Goal: Task Accomplishment & Management: Manage account settings

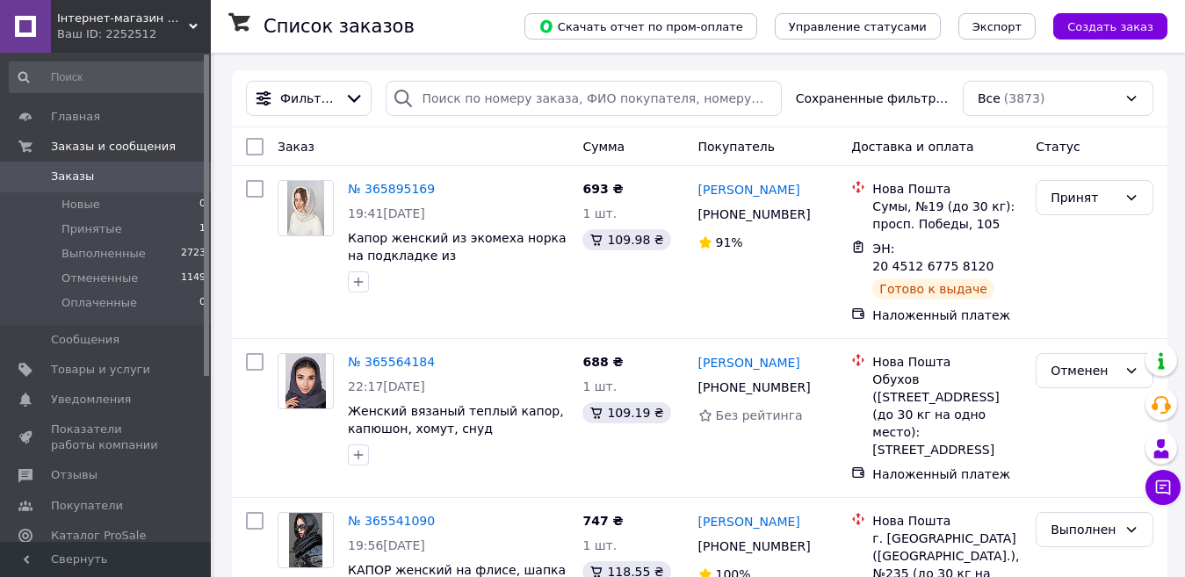
click at [191, 21] on div "Інтернет-магазин Жіночого та Домашнього одягу КОНТЕССА Ваш ID: 2252512" at bounding box center [131, 26] width 160 height 53
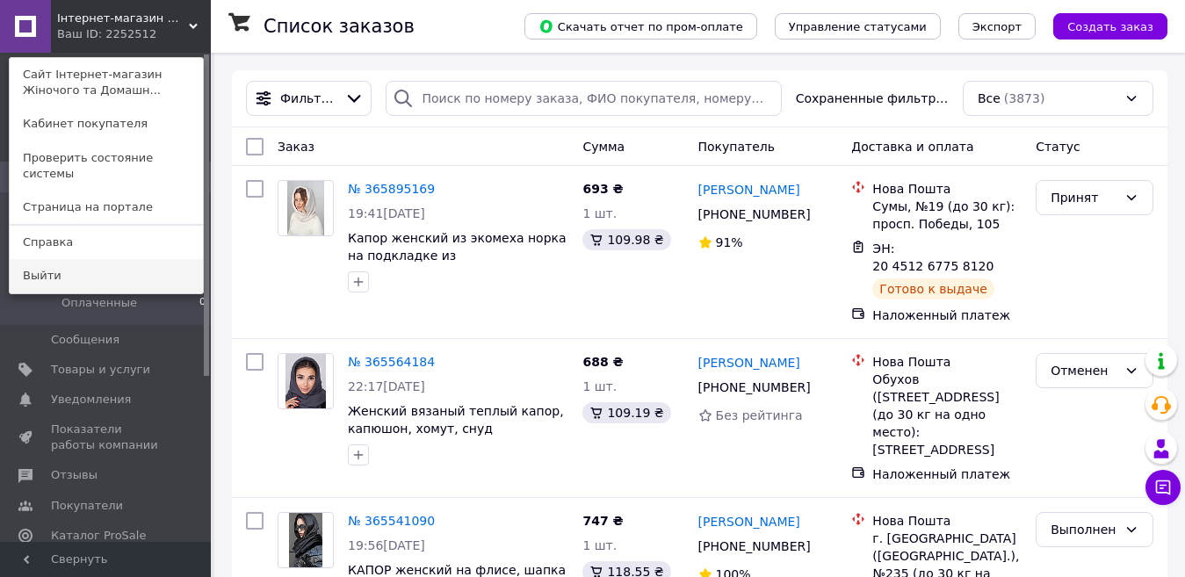
click at [38, 259] on link "Выйти" at bounding box center [106, 275] width 193 height 33
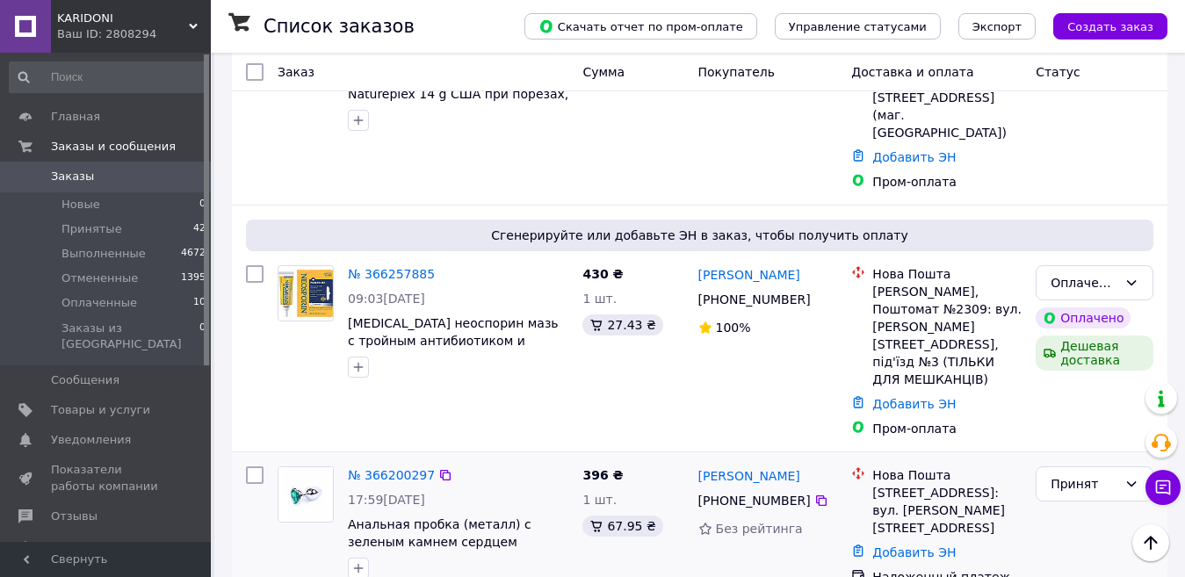
scroll to position [351, 0]
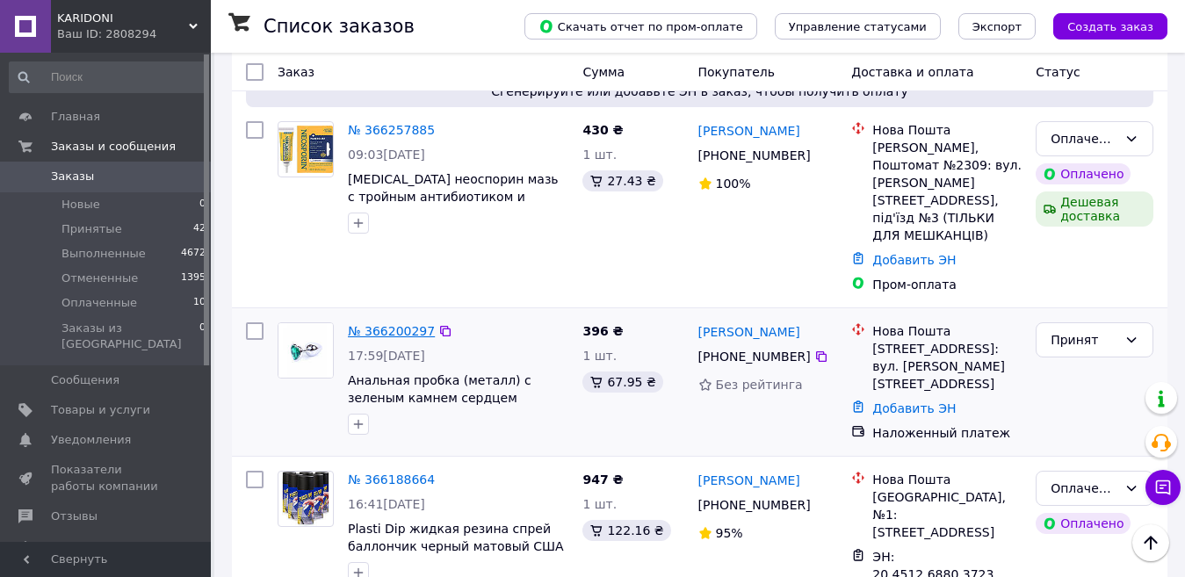
click at [366, 324] on link "№ 366200297" at bounding box center [391, 331] width 87 height 14
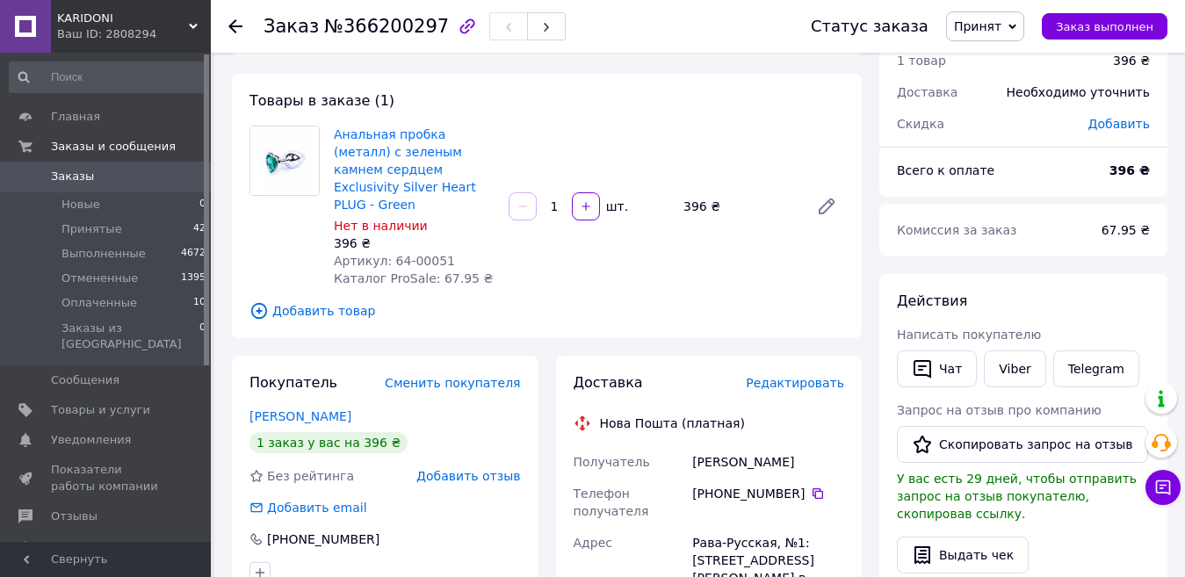
scroll to position [176, 0]
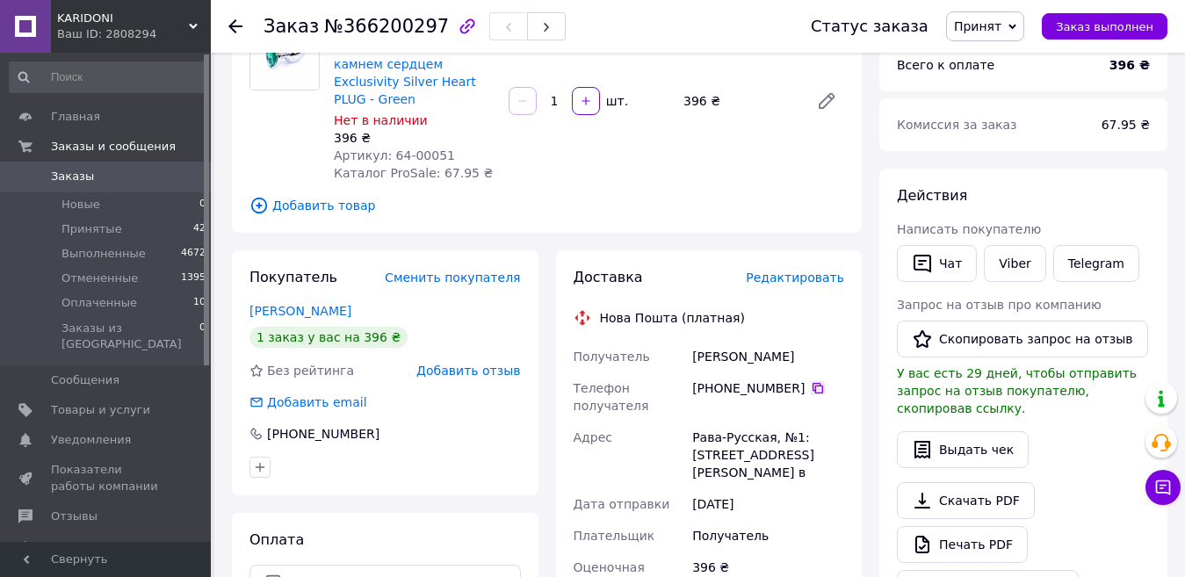
click at [811, 381] on icon at bounding box center [818, 388] width 14 height 14
drag, startPoint x: 722, startPoint y: 339, endPoint x: 691, endPoint y: 335, distance: 31.1
click at [691, 341] on div "Струк Микола" at bounding box center [768, 357] width 159 height 32
copy div "Струк"
drag, startPoint x: 775, startPoint y: 342, endPoint x: 726, endPoint y: 332, distance: 49.3
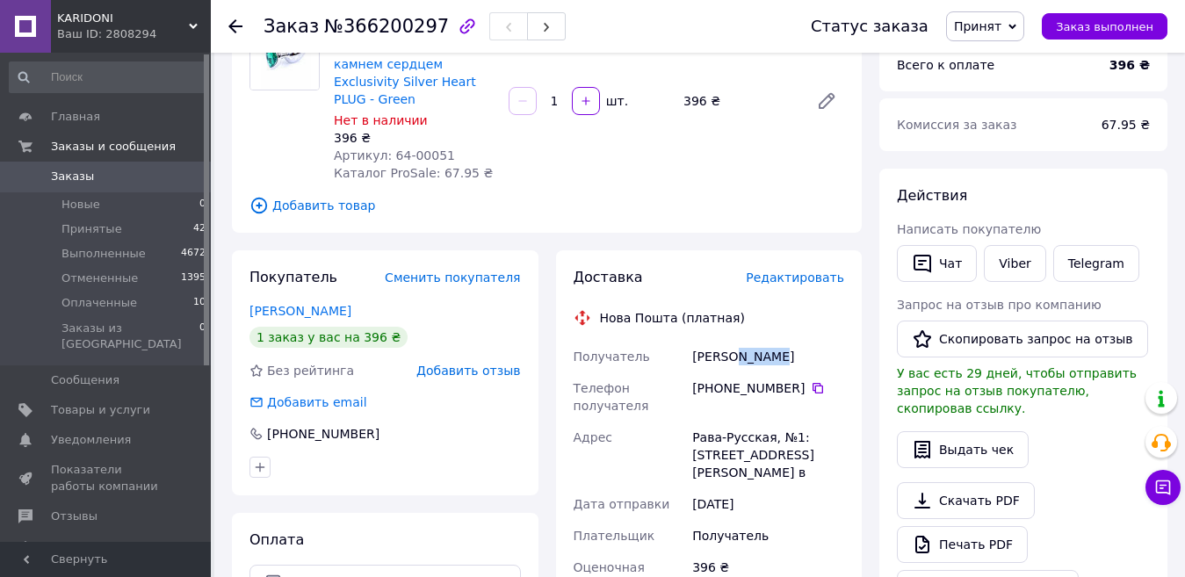
click at [726, 341] on div "Струк Микола" at bounding box center [768, 357] width 159 height 32
copy div "Микола"
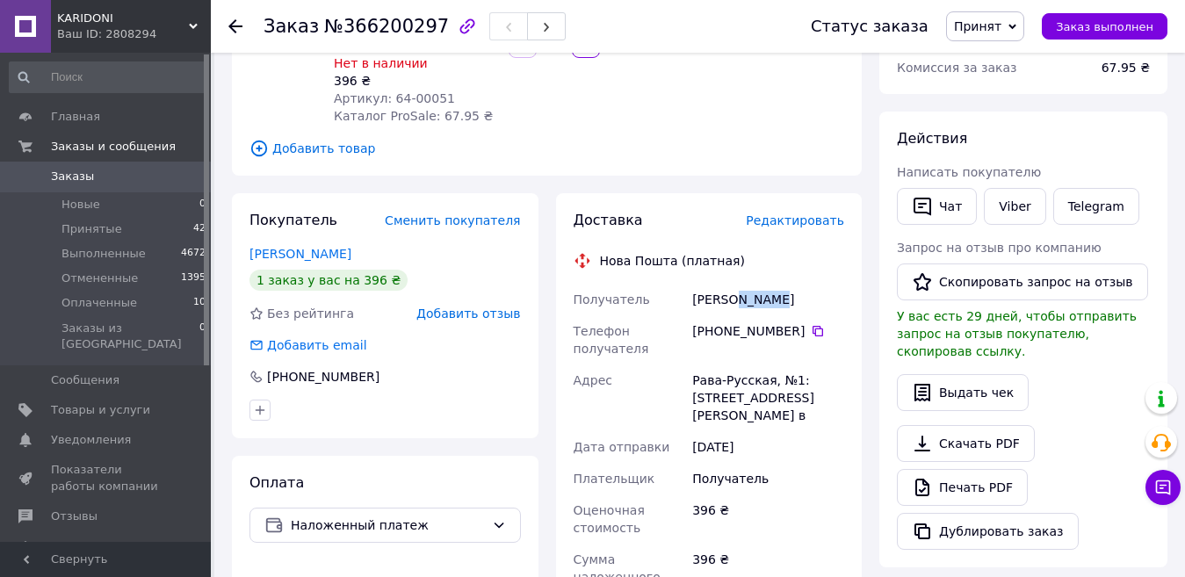
scroll to position [263, 0]
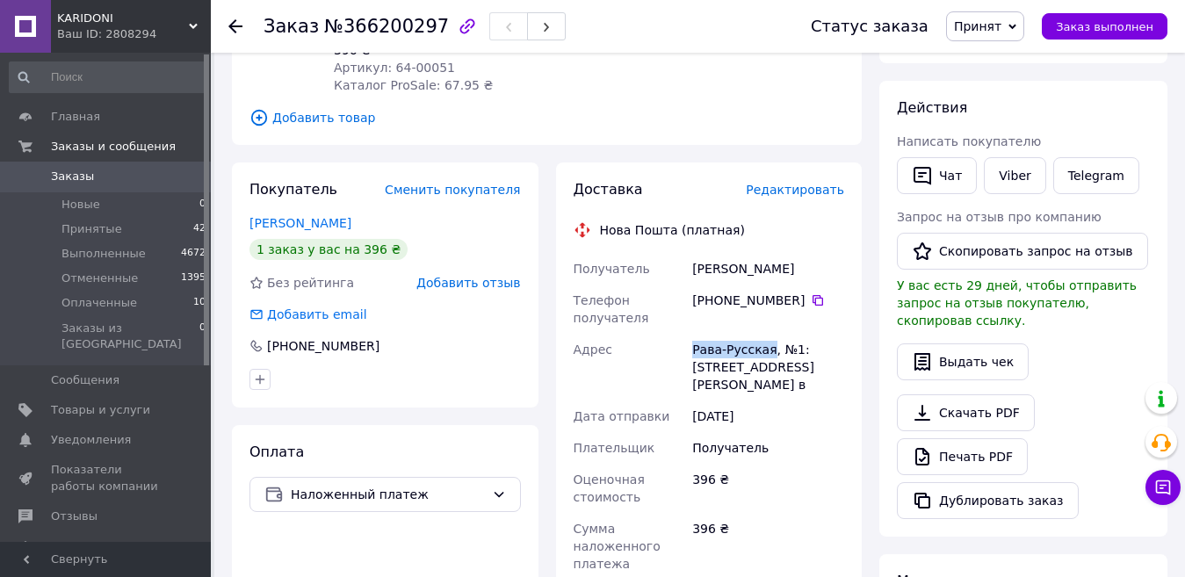
drag, startPoint x: 764, startPoint y: 332, endPoint x: 702, endPoint y: 327, distance: 62.6
click at [694, 334] on div "Рава-Русская, №1: ул. Коновалца, 27 в" at bounding box center [768, 367] width 159 height 67
copy div "Рава-Русская"
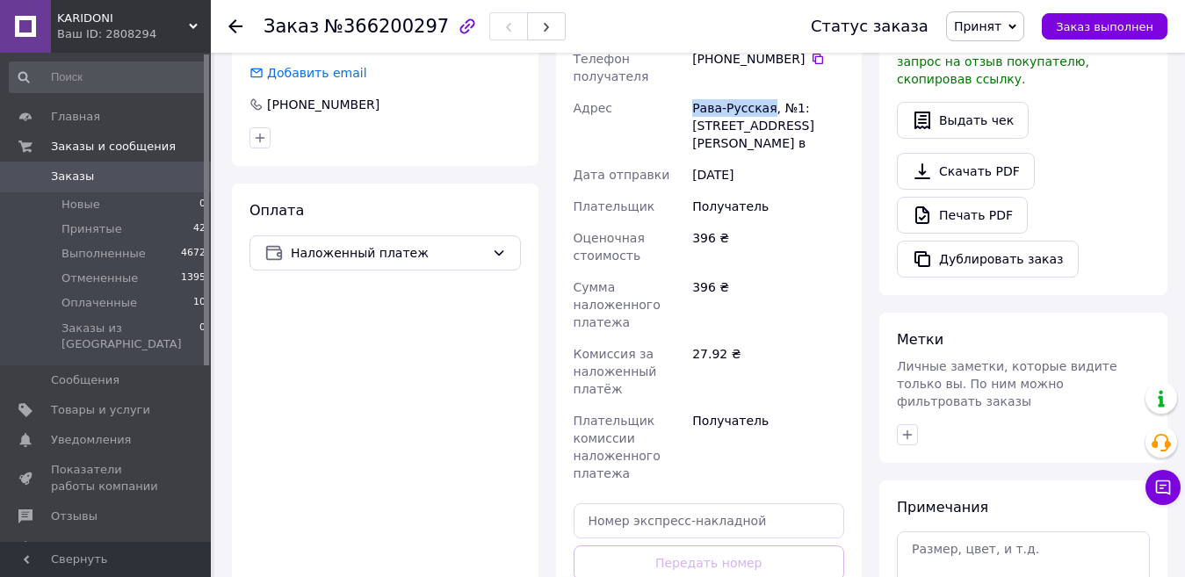
scroll to position [527, 0]
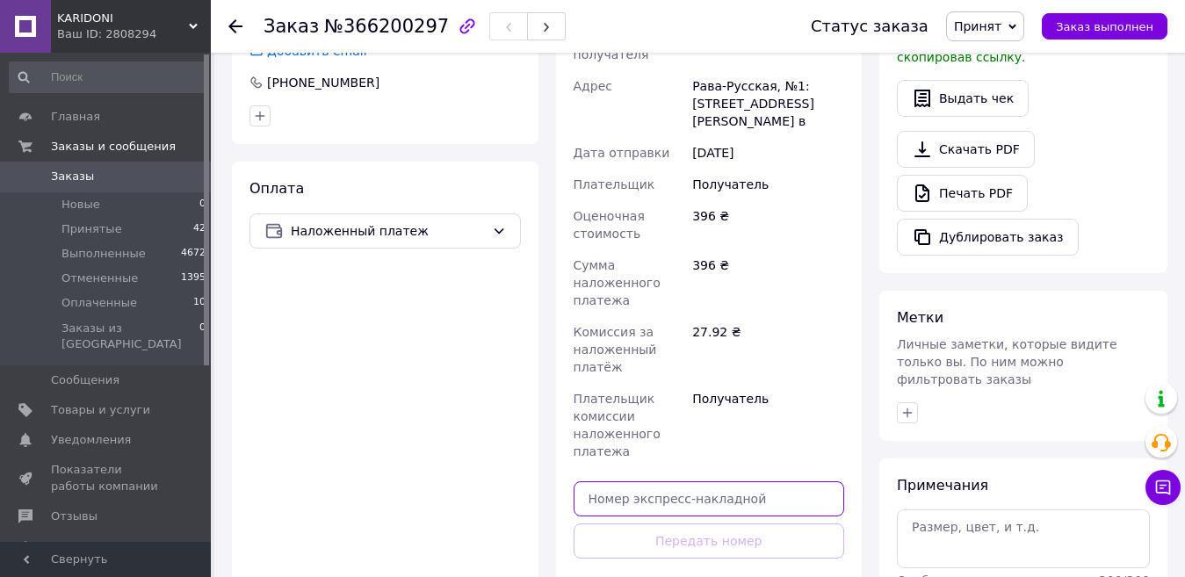
paste input "20451269156109"
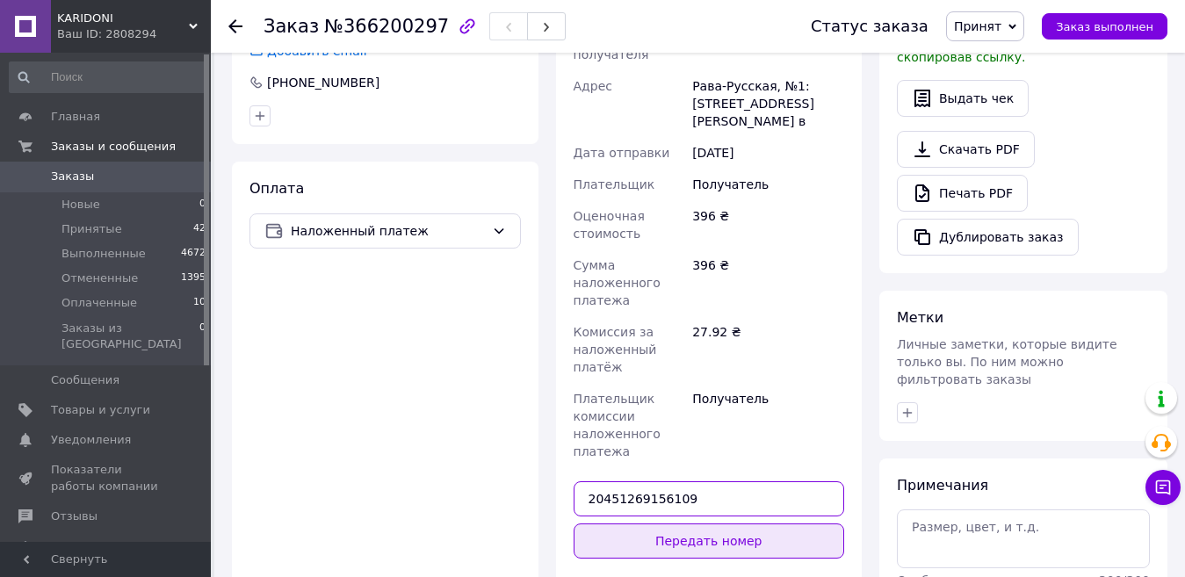
type input "20451269156109"
click at [683, 523] on button "Передать номер" at bounding box center [709, 540] width 271 height 35
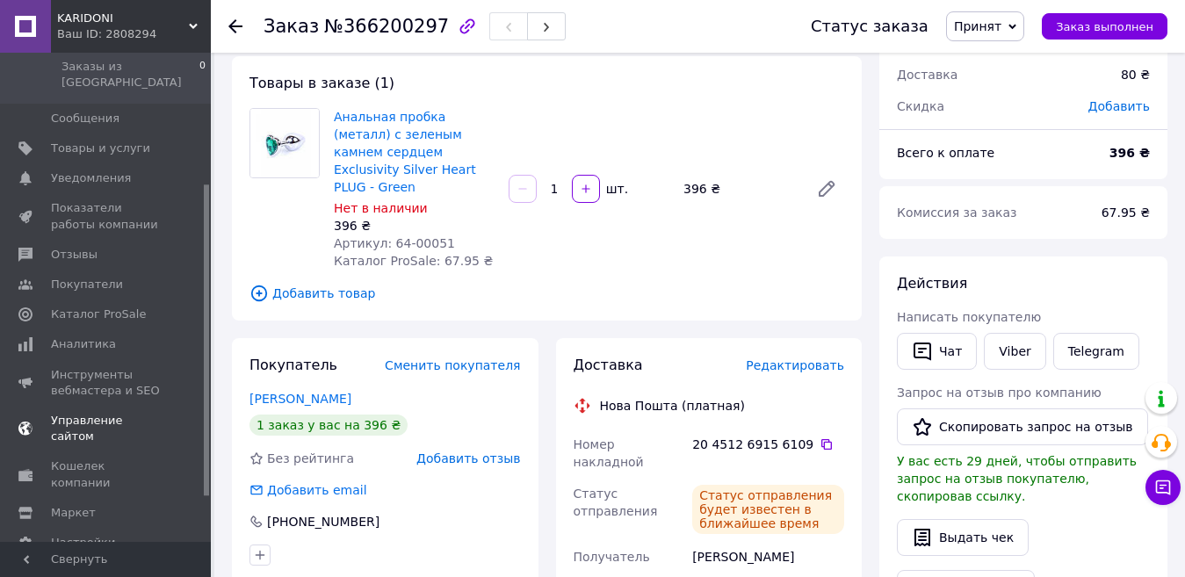
scroll to position [263, 0]
click at [60, 335] on span "Аналитика" at bounding box center [83, 343] width 65 height 16
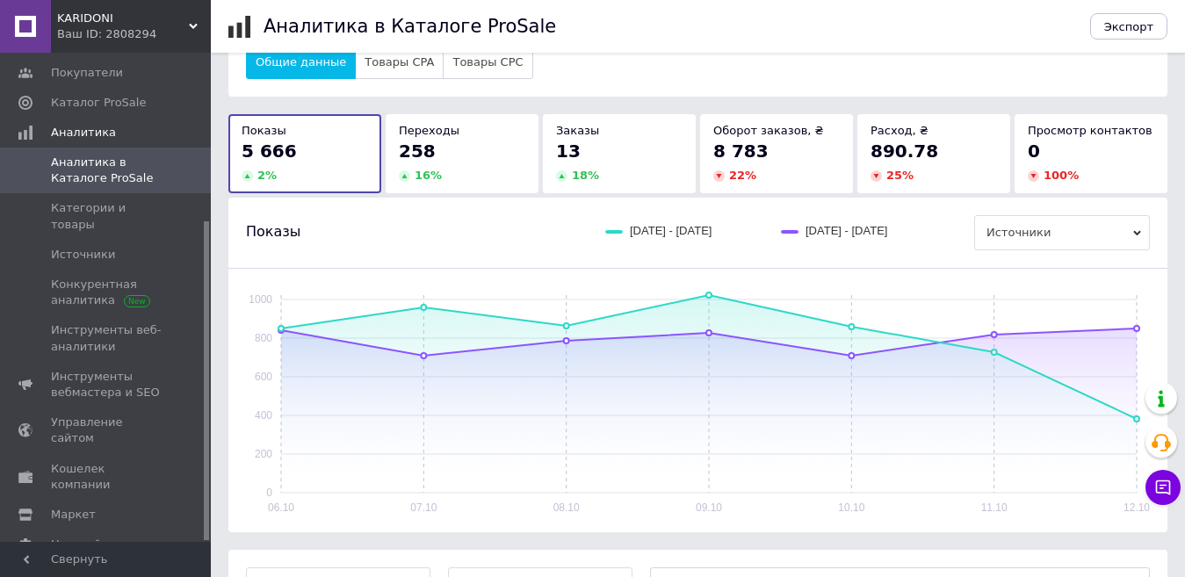
scroll to position [256, 0]
click at [171, 29] on div "Ваш ID: 2808294" at bounding box center [134, 34] width 154 height 16
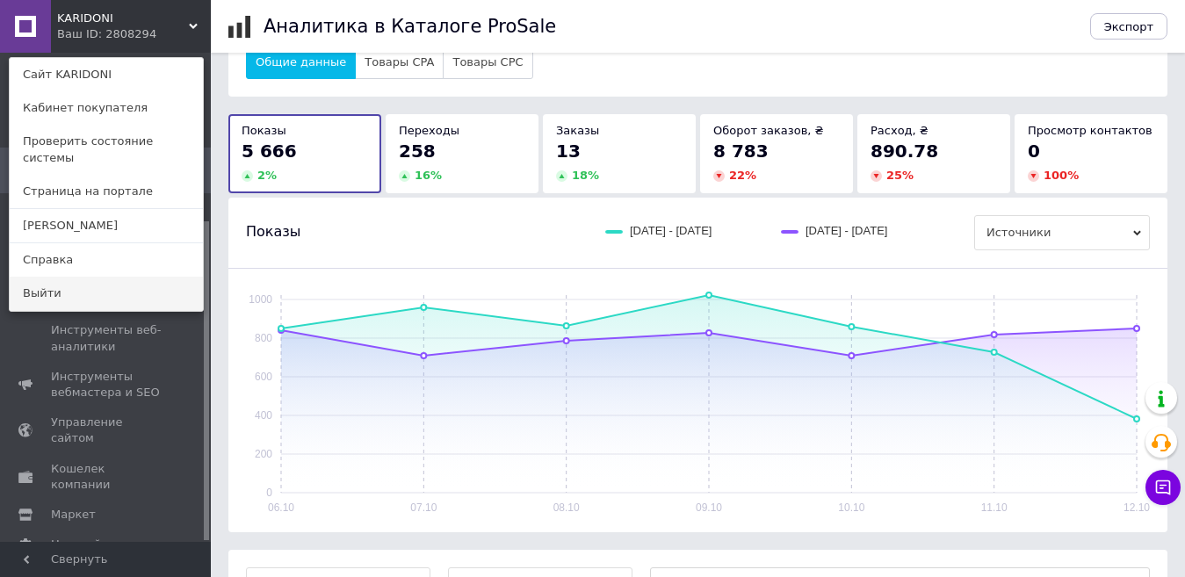
click at [53, 282] on link "Выйти" at bounding box center [106, 293] width 193 height 33
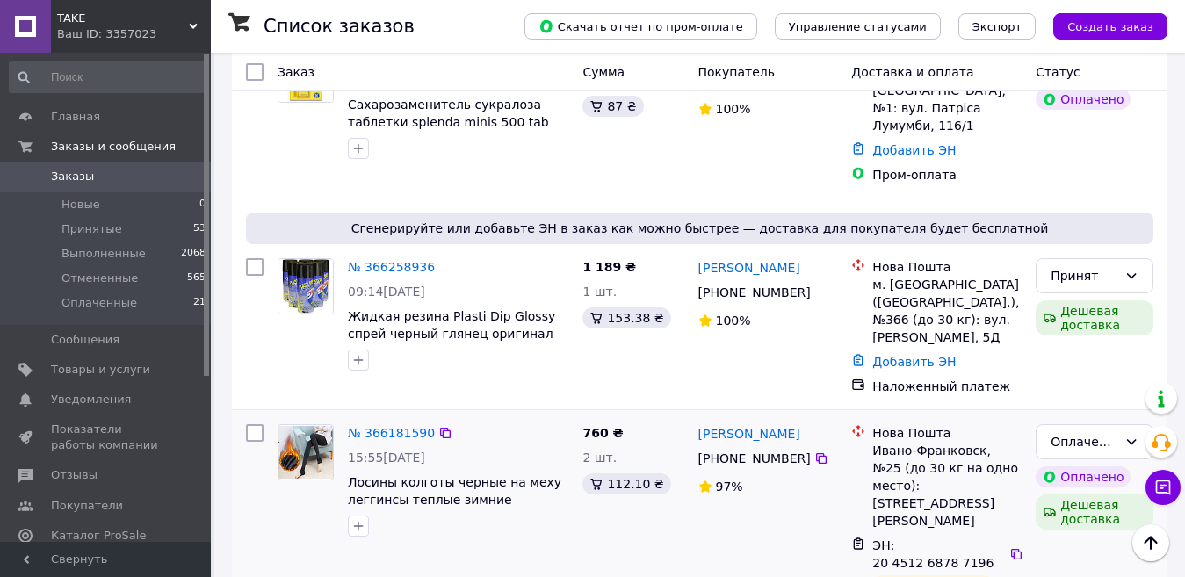
scroll to position [176, 0]
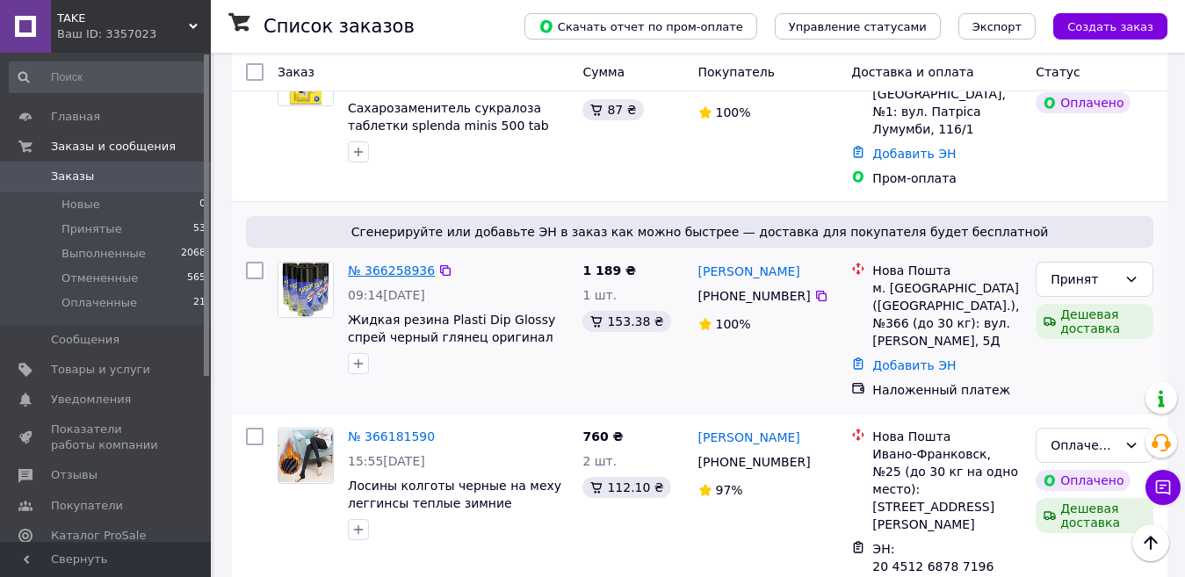
click at [372, 263] on link "№ 366258936" at bounding box center [391, 270] width 87 height 14
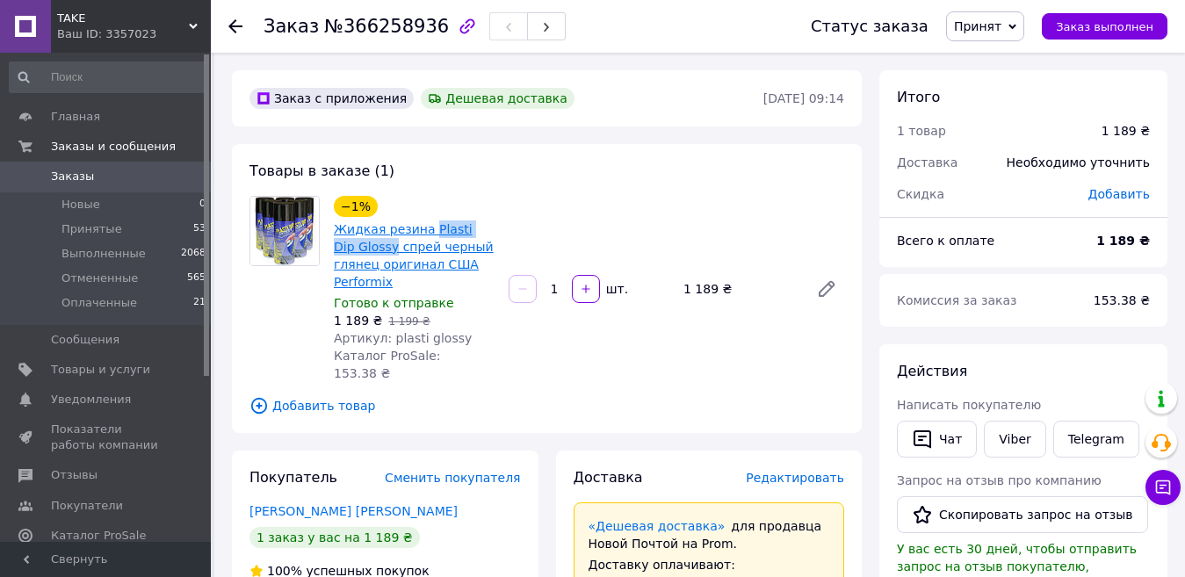
drag, startPoint x: 426, startPoint y: 214, endPoint x: 367, endPoint y: 246, distance: 66.8
click at [368, 247] on div "−1% Жидкая резина Plasti Dip Glossy спрей черный глянец оригинал США Performix" at bounding box center [414, 243] width 164 height 98
click at [557, 206] on div "−1% Жидкая резина Plasti Dip Glossy спрей черный глянец оригинал США Performix …" at bounding box center [589, 288] width 524 height 193
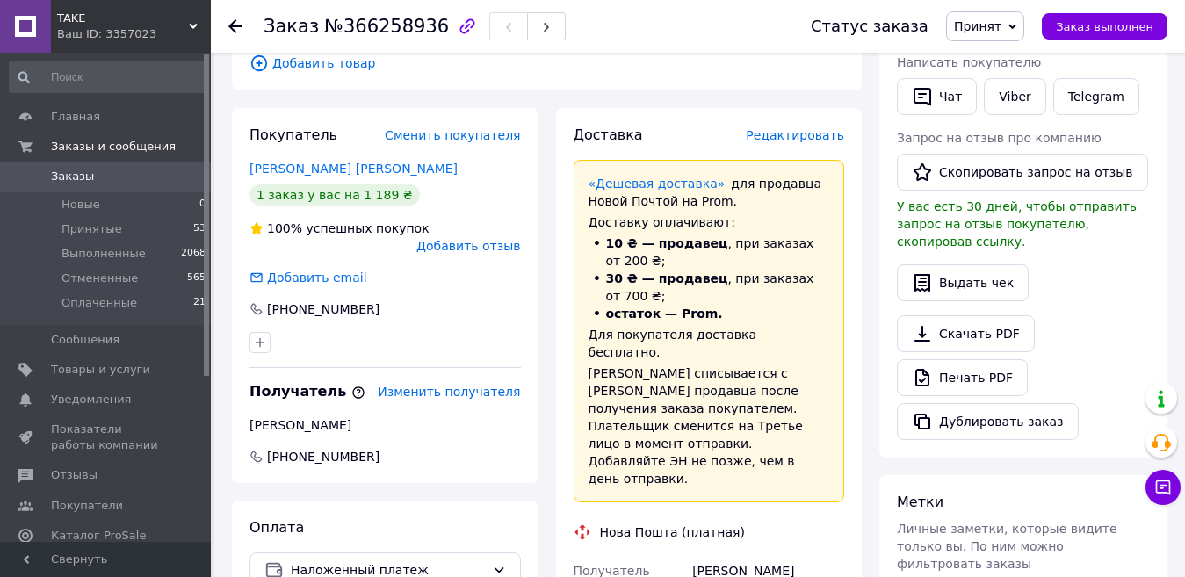
scroll to position [439, 0]
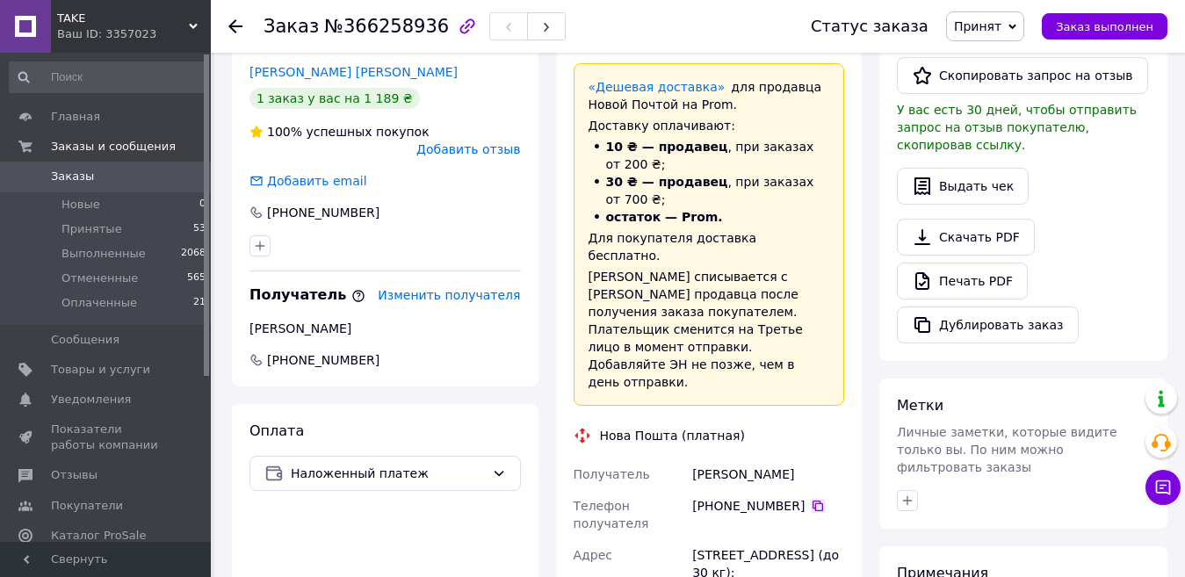
click at [811, 499] on icon at bounding box center [818, 506] width 14 height 14
drag, startPoint x: 734, startPoint y: 381, endPoint x: 712, endPoint y: 385, distance: 22.2
click at [694, 458] on div "Контуш Андрій" at bounding box center [768, 474] width 159 height 32
copy div "Контуш"
drag, startPoint x: 789, startPoint y: 381, endPoint x: 740, endPoint y: 381, distance: 48.3
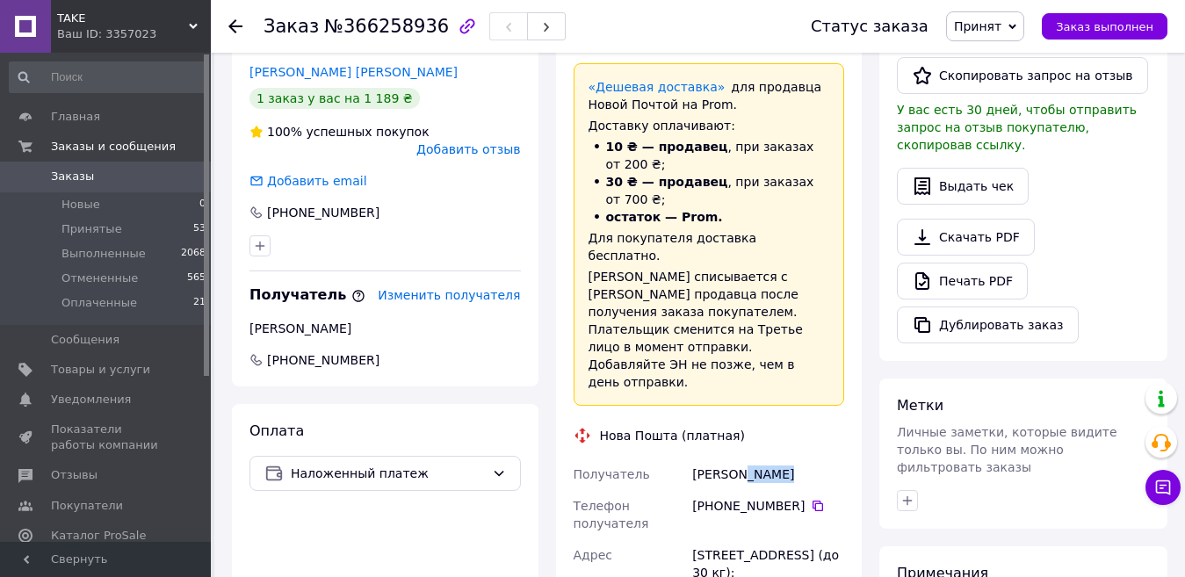
click at [740, 458] on div "Контуш Андрій" at bounding box center [768, 474] width 159 height 32
copy div "Андрій"
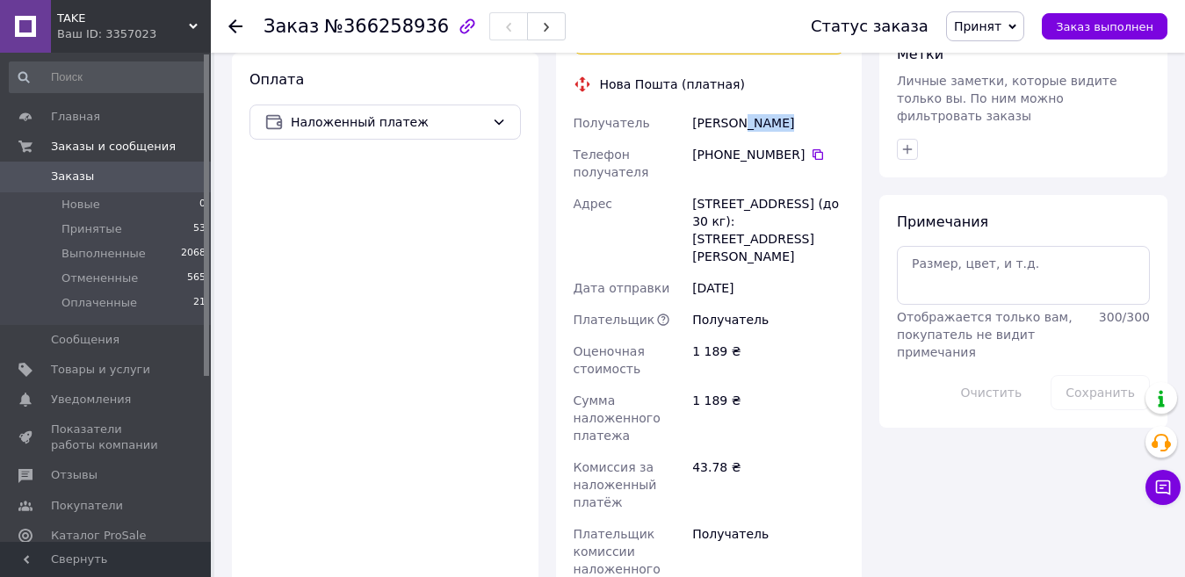
scroll to position [966, 0]
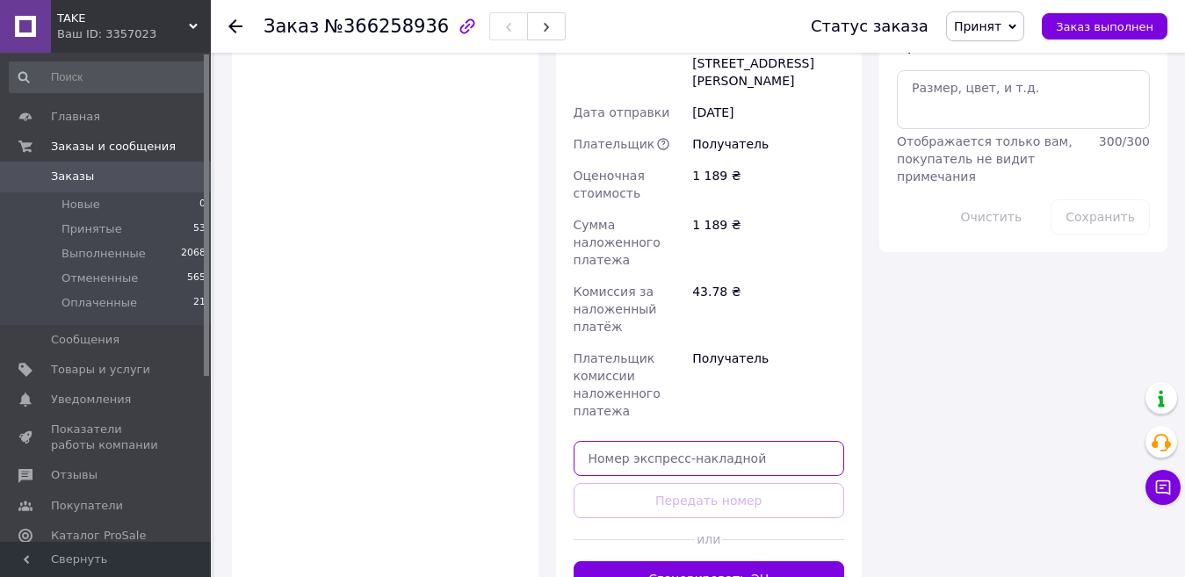
paste input "20451269160337"
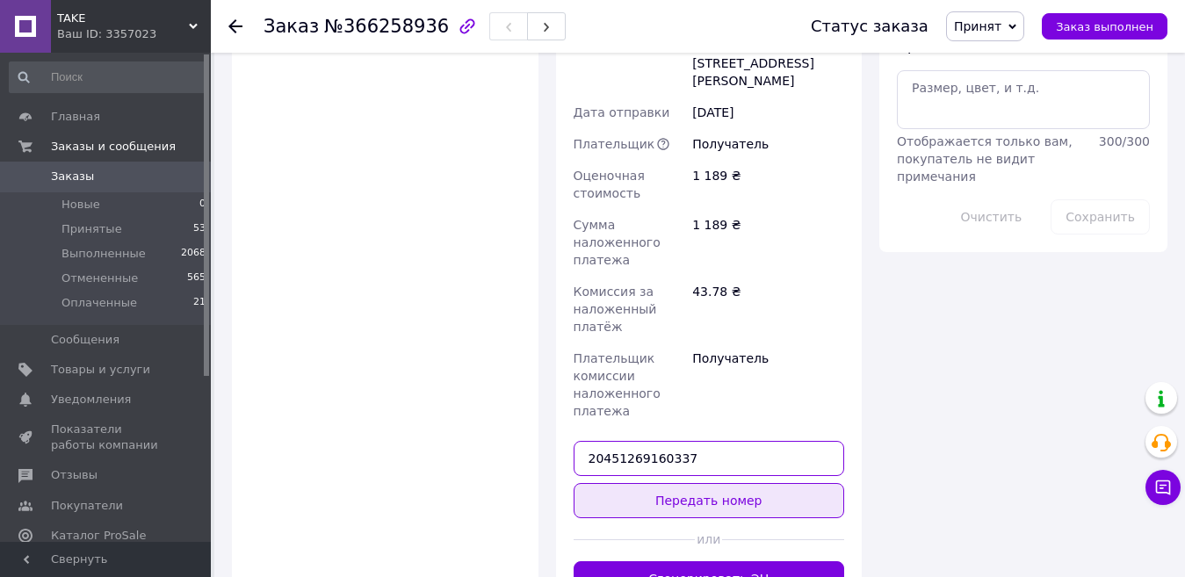
type input "20451269160337"
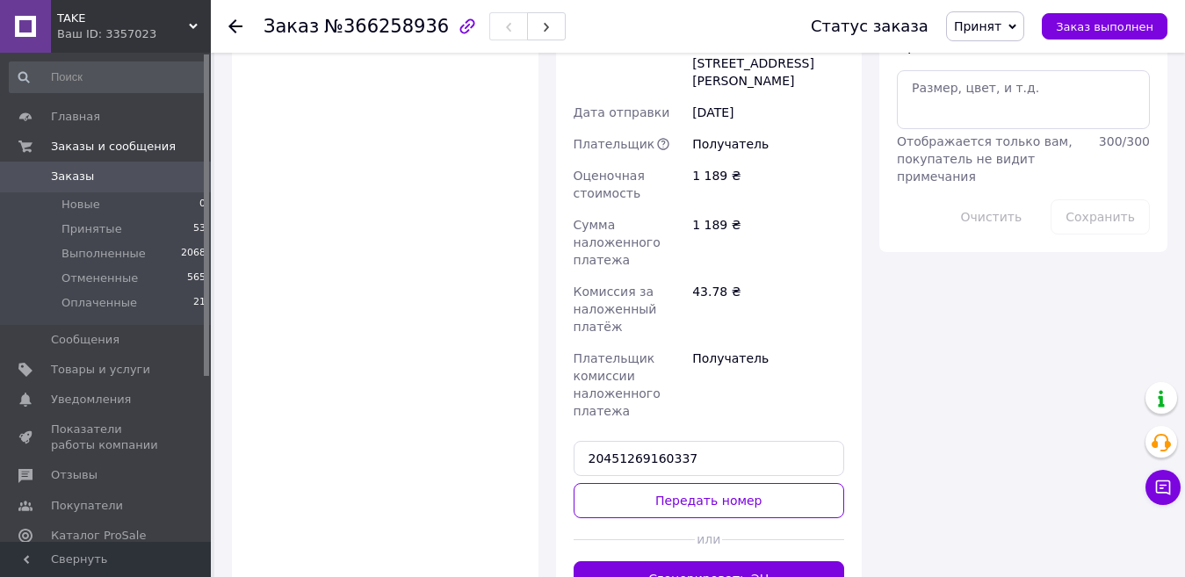
drag, startPoint x: 647, startPoint y: 391, endPoint x: 429, endPoint y: 361, distance: 220.7
click at [646, 483] on button "Передать номер" at bounding box center [709, 500] width 271 height 35
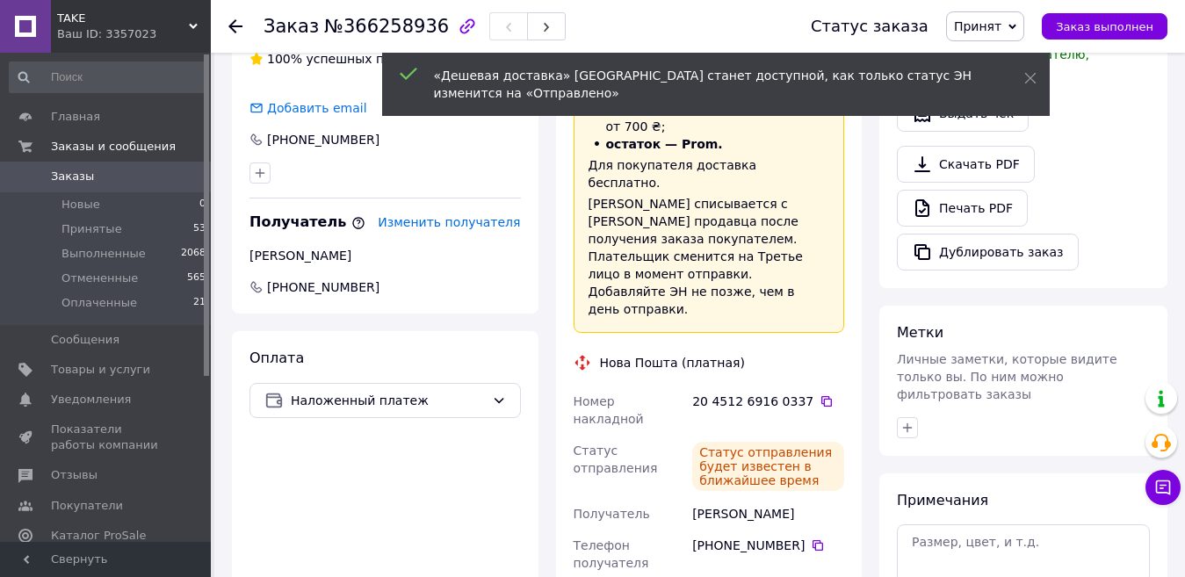
scroll to position [509, 0]
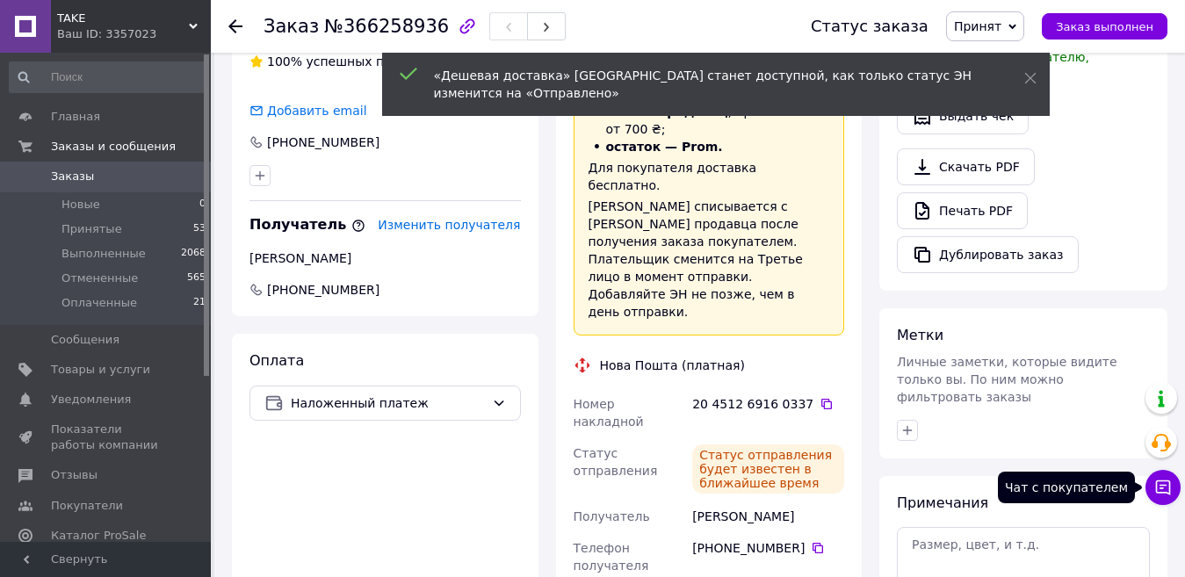
click at [1158, 491] on icon at bounding box center [1163, 488] width 18 height 18
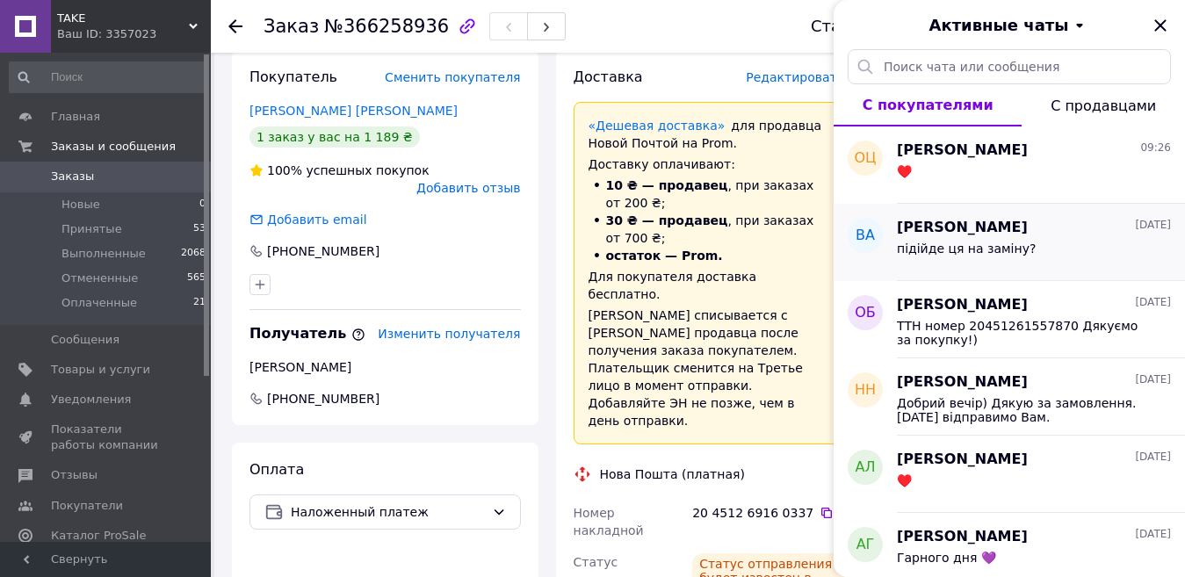
scroll to position [422, 0]
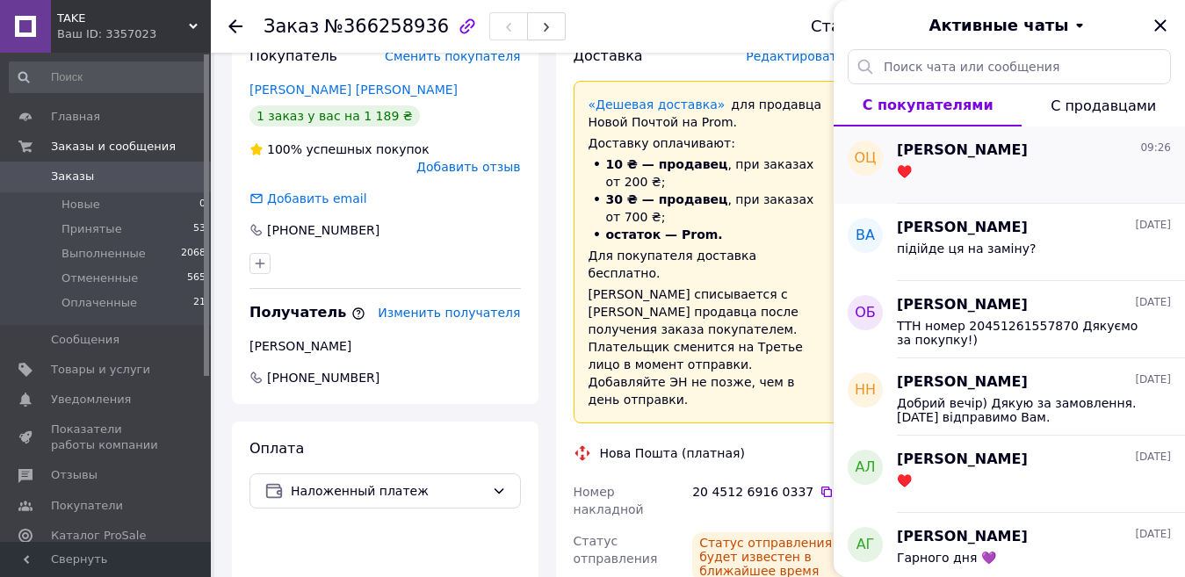
click at [1007, 174] on div "♥️" at bounding box center [1034, 175] width 274 height 28
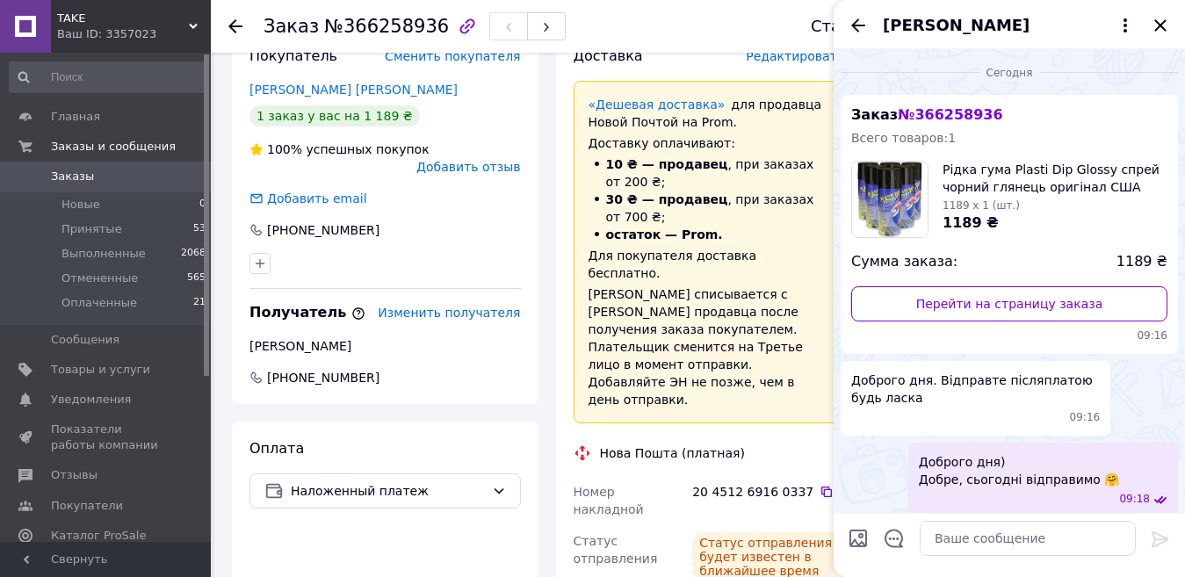
scroll to position [86, 0]
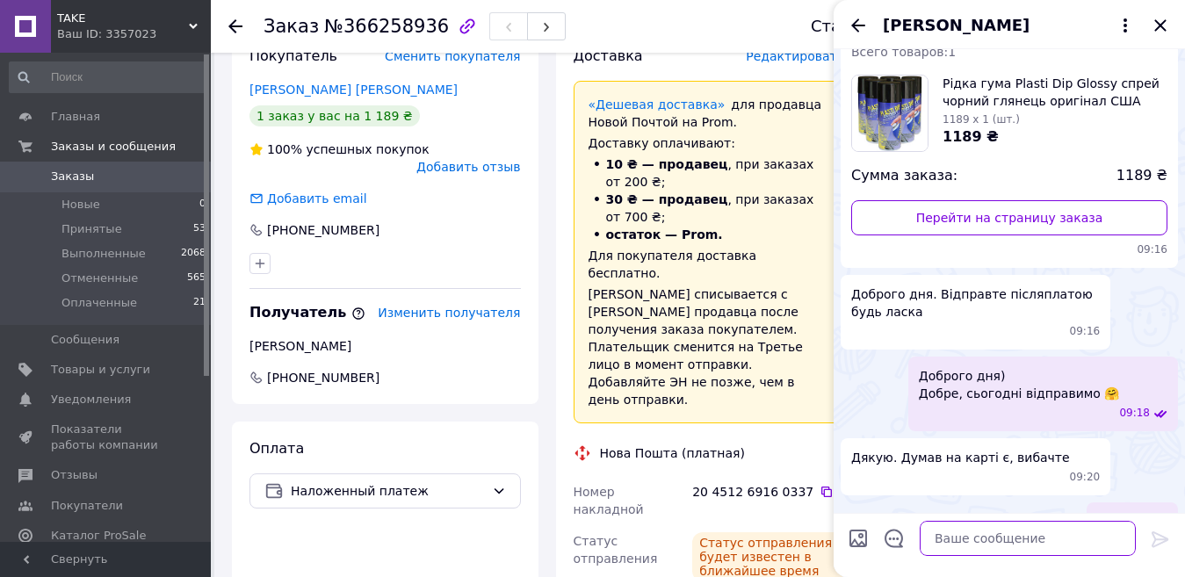
paste textarea "20451269160337"
drag, startPoint x: 902, startPoint y: 532, endPoint x: 892, endPoint y: 523, distance: 13.7
click at [900, 531] on textarea "20451269160337" at bounding box center [1009, 538] width 251 height 35
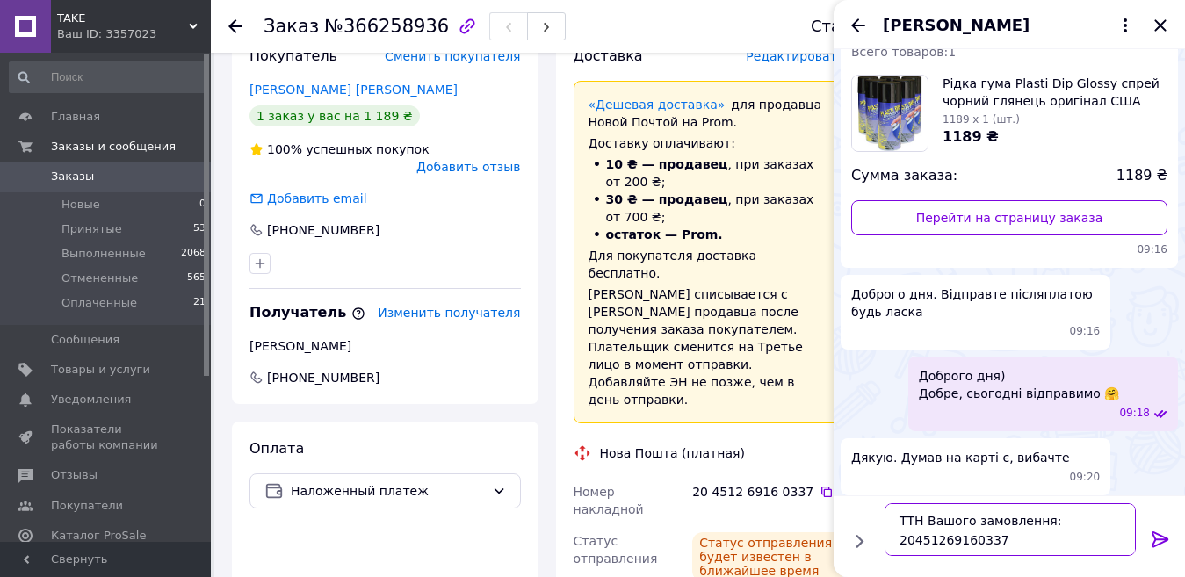
click at [1021, 537] on textarea "ТТН Вашого замовлення: 20451269160337" at bounding box center [1009, 529] width 251 height 53
type textarea "ТТН Вашого замовлення: 20451269160337 Дякуємо за покупку!)"
click at [1156, 540] on icon at bounding box center [1160, 539] width 21 height 21
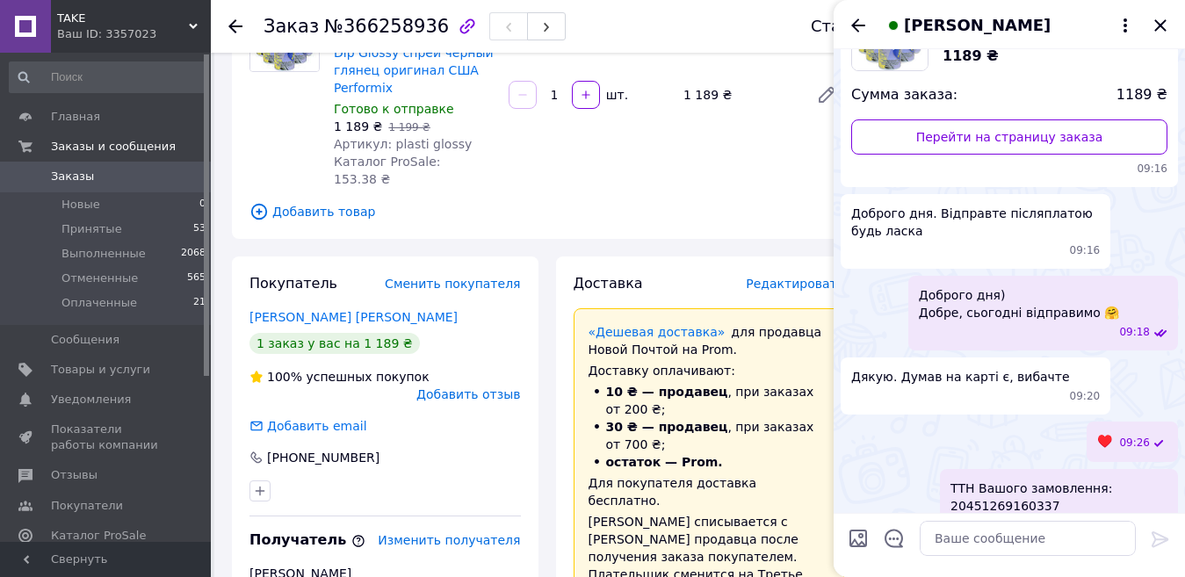
scroll to position [155, 0]
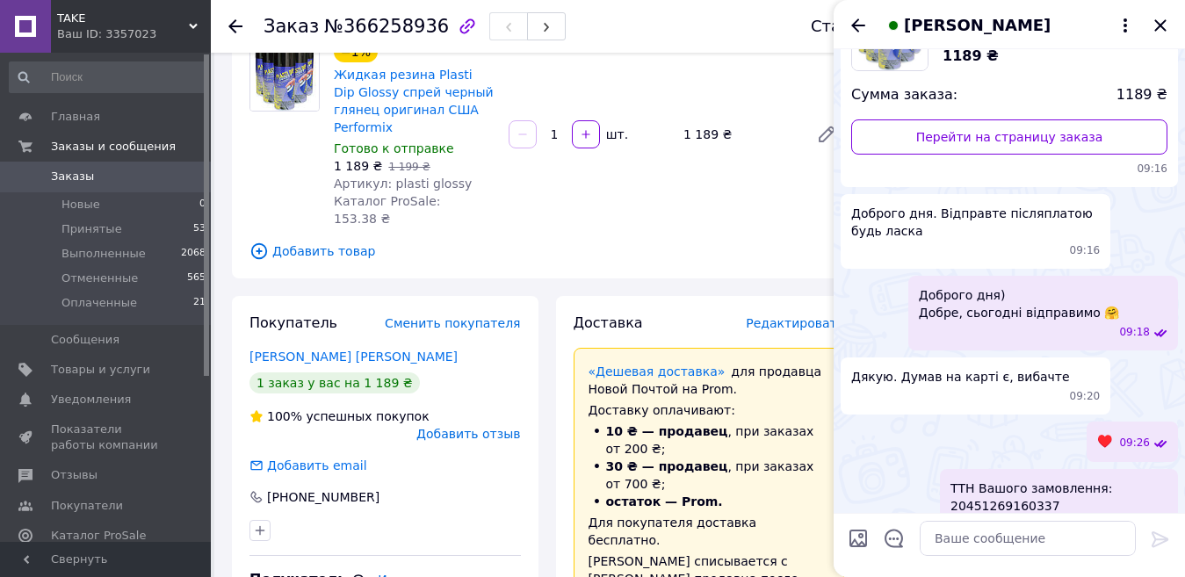
drag, startPoint x: 1160, startPoint y: 29, endPoint x: 0, endPoint y: 69, distance: 1161.0
click at [1161, 29] on icon "Закрыть" at bounding box center [1160, 25] width 21 height 21
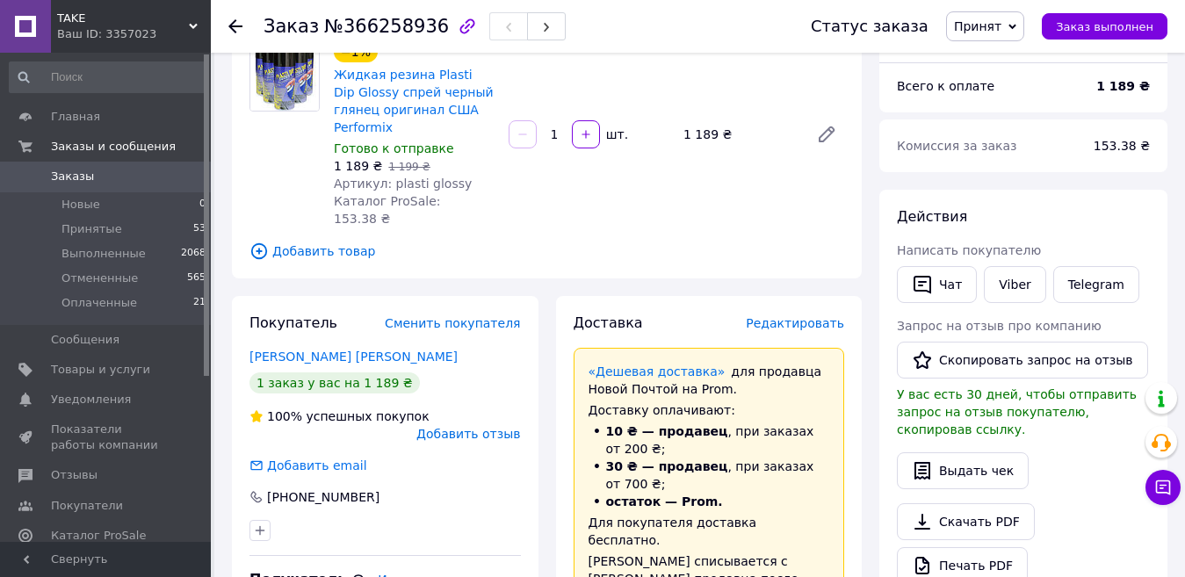
click at [76, 177] on span "Заказы" at bounding box center [72, 177] width 43 height 16
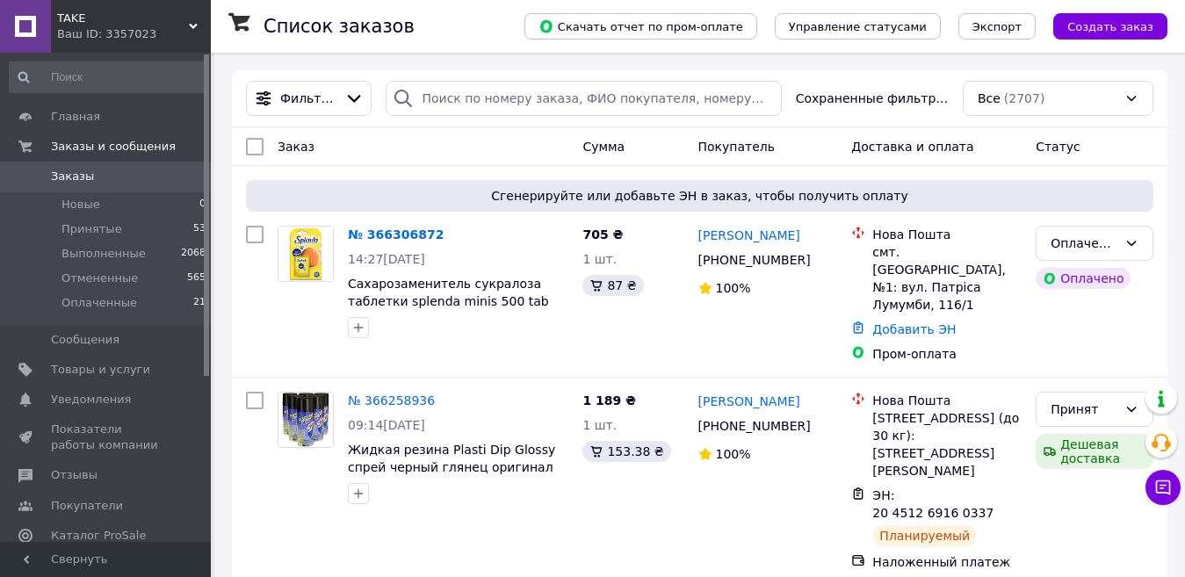
click at [175, 20] on span "TAKE" at bounding box center [123, 19] width 132 height 16
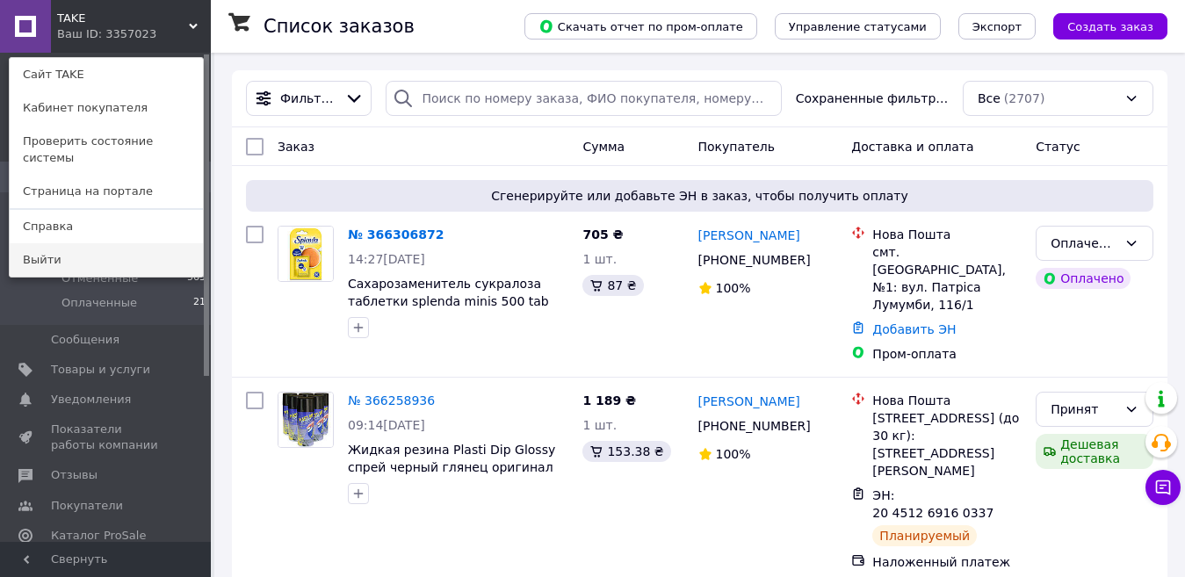
click at [69, 244] on link "Выйти" at bounding box center [106, 259] width 193 height 33
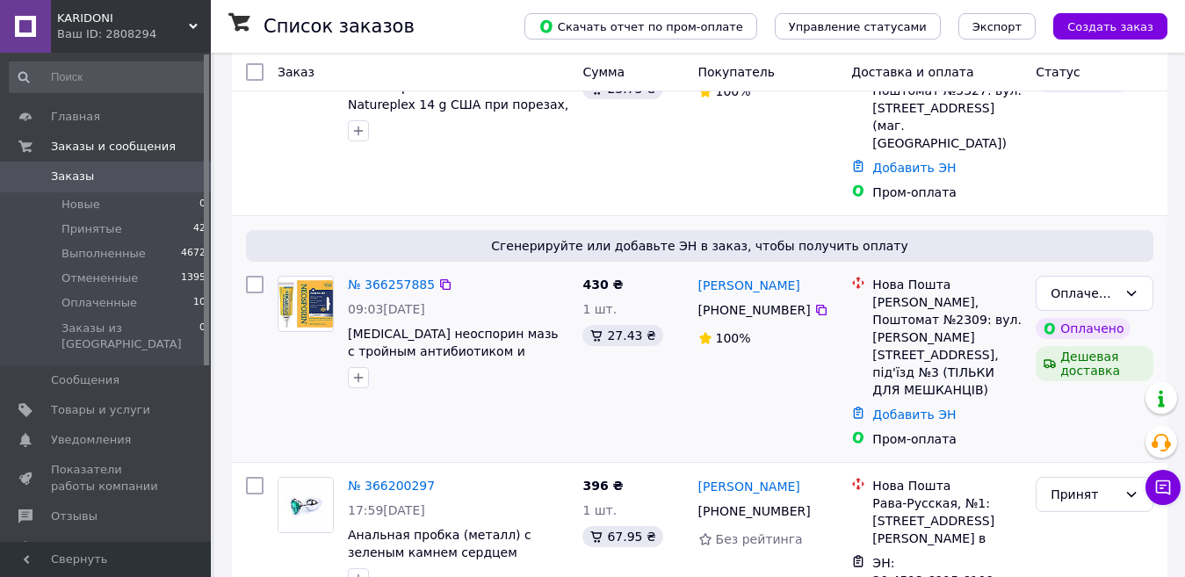
scroll to position [263, 0]
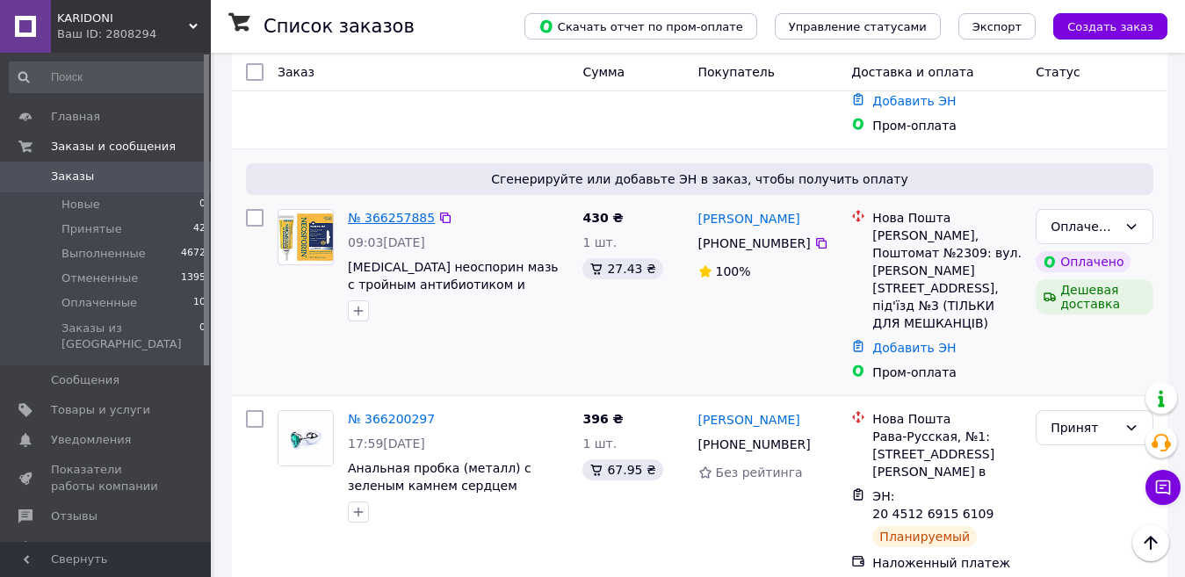
click at [380, 211] on link "№ 366257885" at bounding box center [391, 218] width 87 height 14
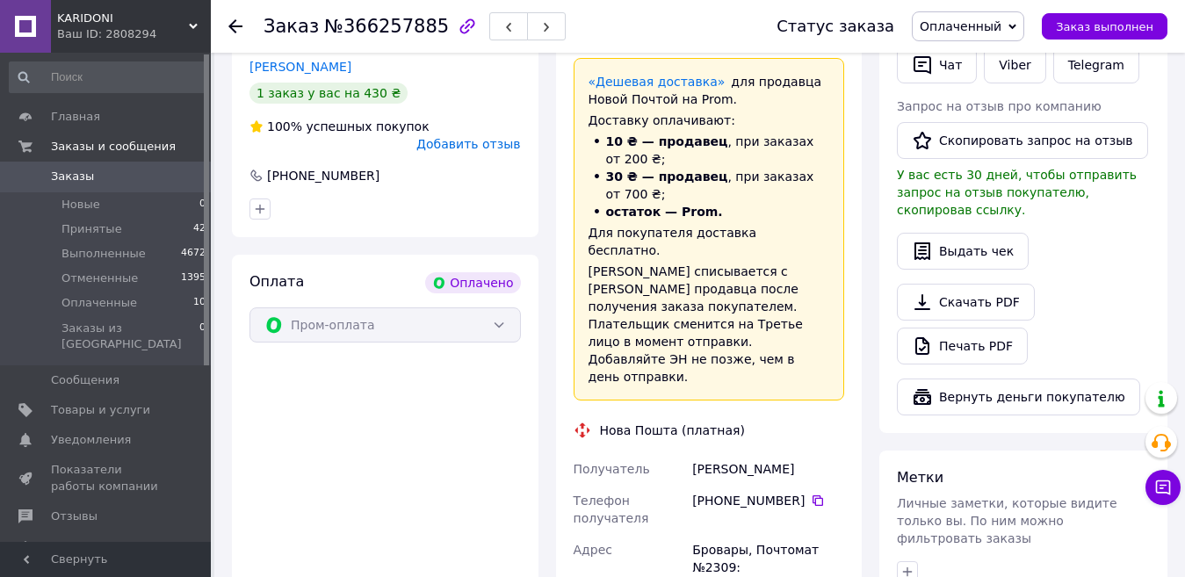
scroll to position [439, 0]
drag, startPoint x: 808, startPoint y: 446, endPoint x: 828, endPoint y: 296, distance: 151.5
click at [811, 493] on icon at bounding box center [818, 500] width 14 height 14
drag, startPoint x: 718, startPoint y: 410, endPoint x: 691, endPoint y: 409, distance: 27.2
click at [691, 452] on div "Жуга Анастасия" at bounding box center [768, 468] width 159 height 32
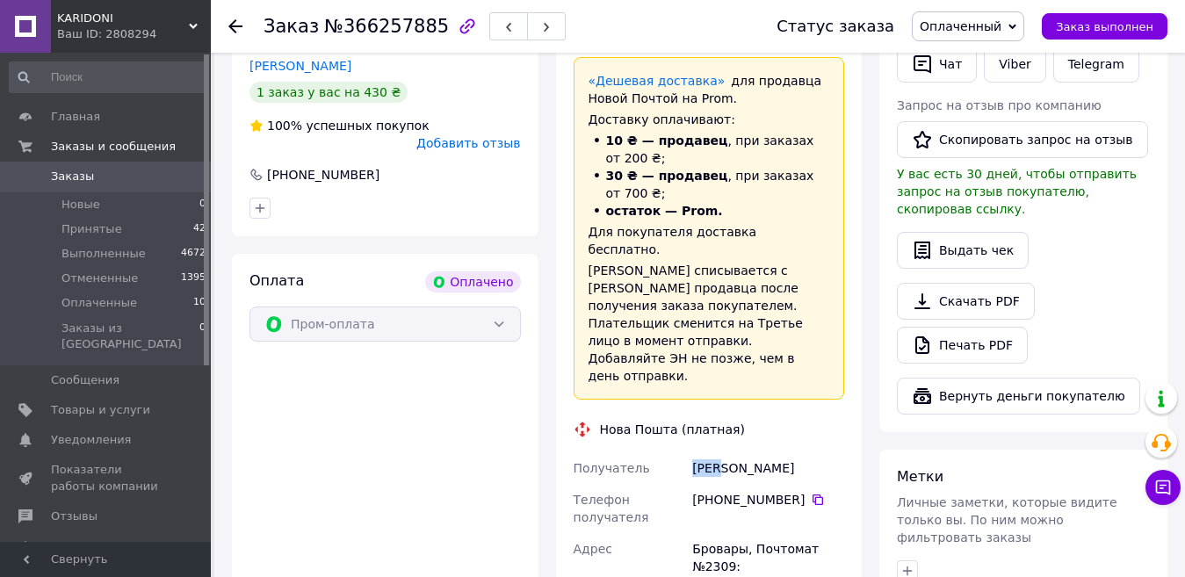
copy div "Жуга"
drag, startPoint x: 781, startPoint y: 417, endPoint x: 726, endPoint y: 413, distance: 54.6
click at [726, 452] on div "Жуга Анастасия" at bounding box center [768, 468] width 159 height 32
copy div "Анастасия"
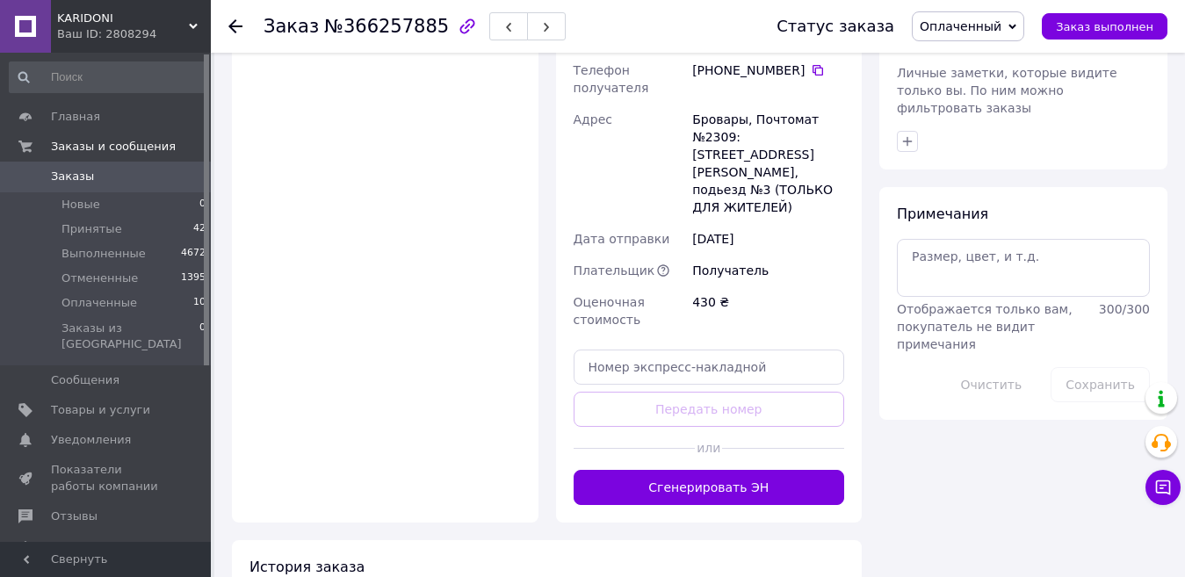
scroll to position [878, 0]
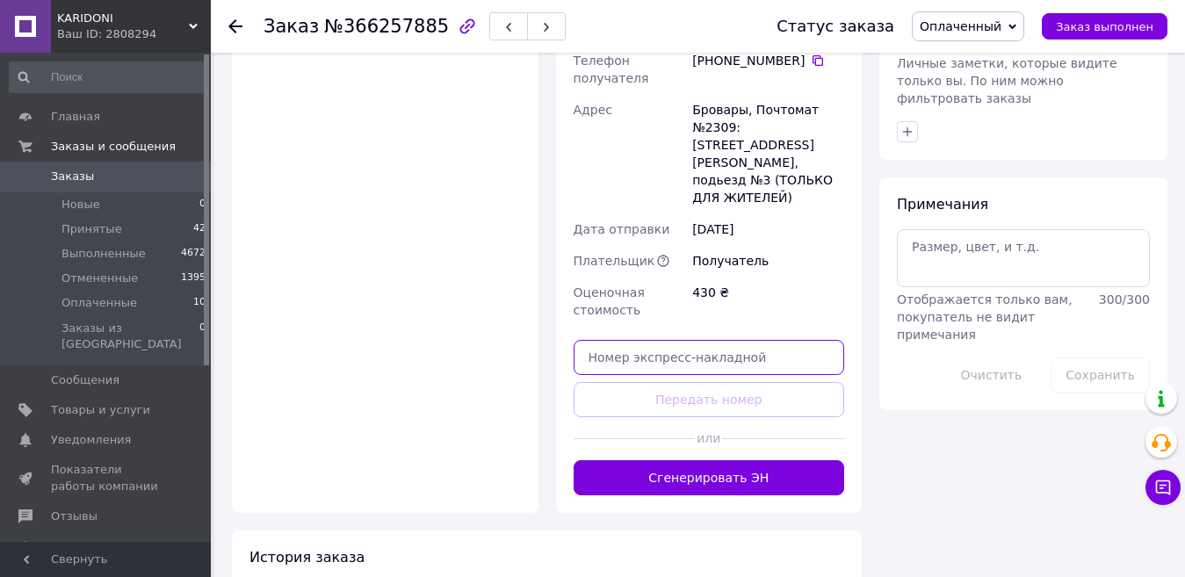
paste input "20451269173669"
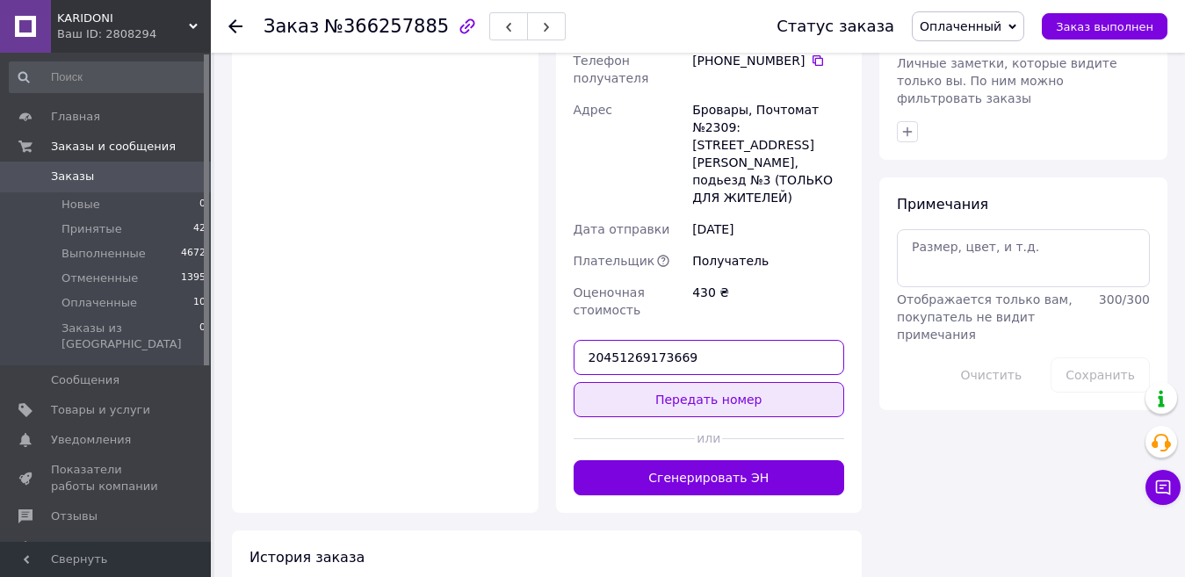
type input "20451269173669"
click at [657, 382] on button "Передать номер" at bounding box center [709, 399] width 271 height 35
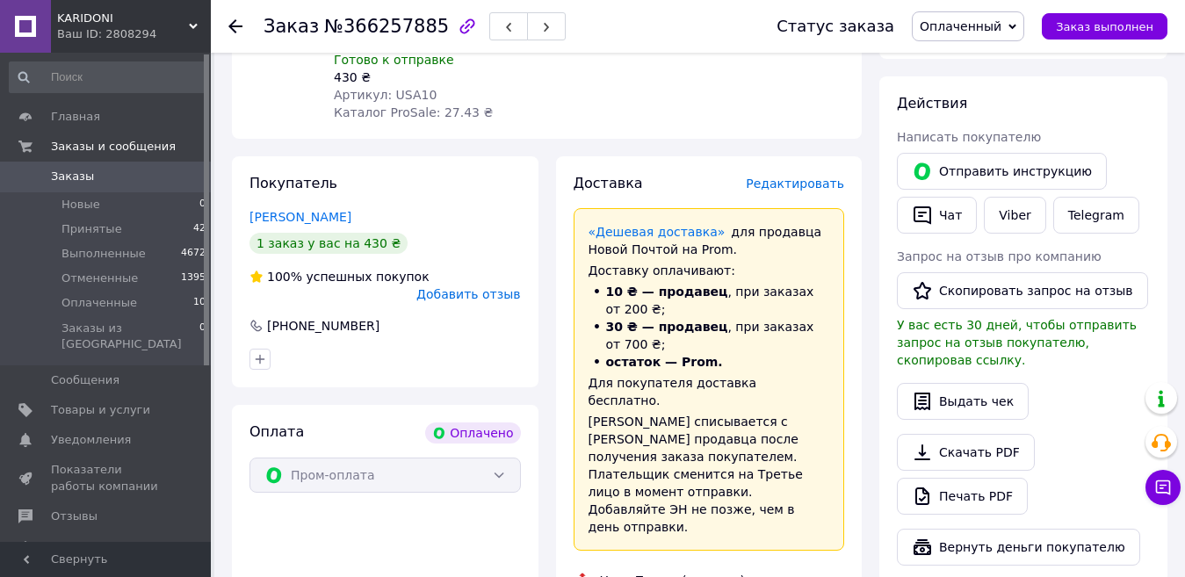
scroll to position [88, 0]
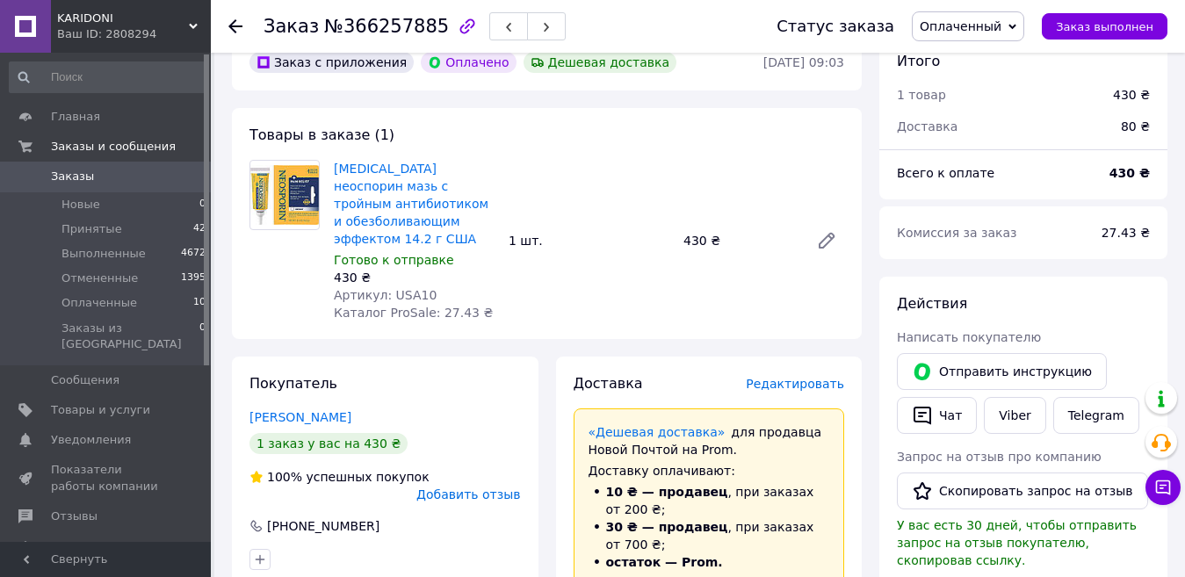
click at [232, 27] on use at bounding box center [235, 26] width 14 height 14
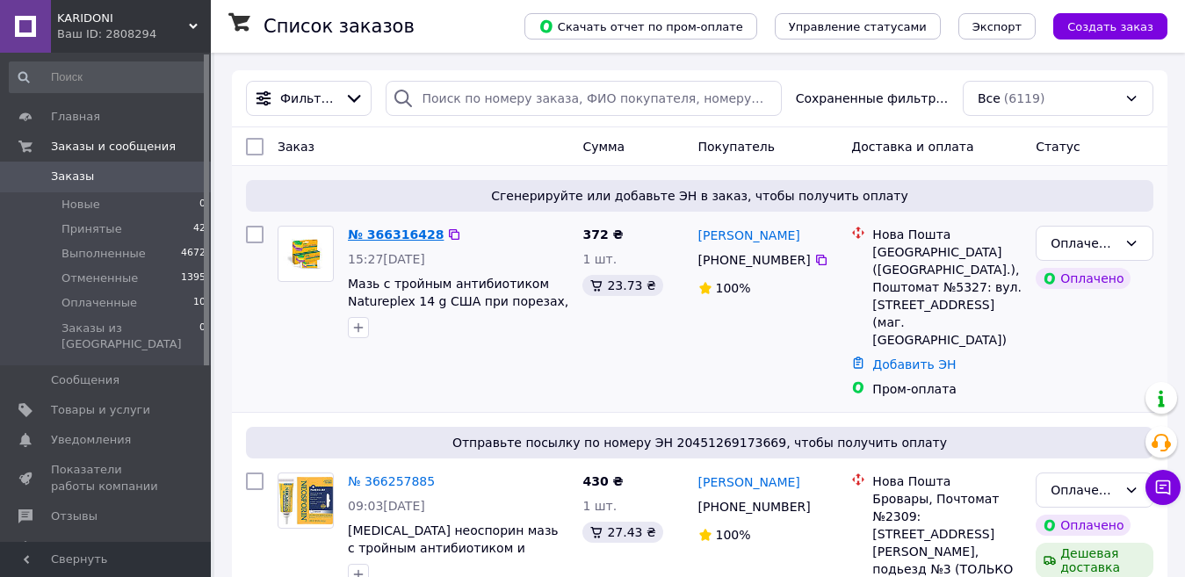
click at [392, 232] on link "№ 366316428" at bounding box center [396, 234] width 96 height 14
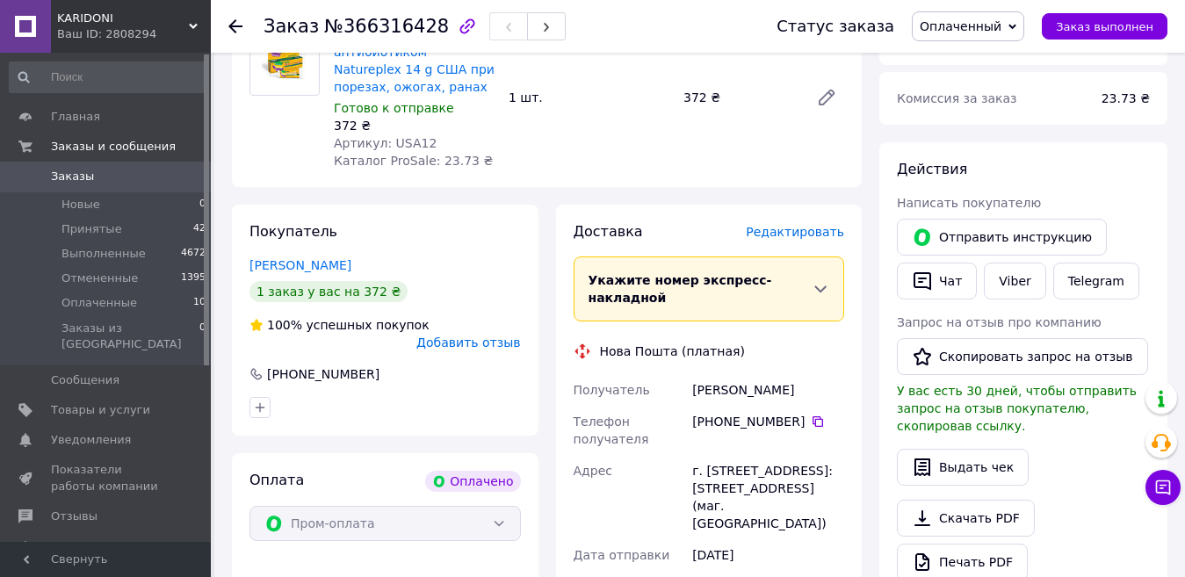
scroll to position [263, 0]
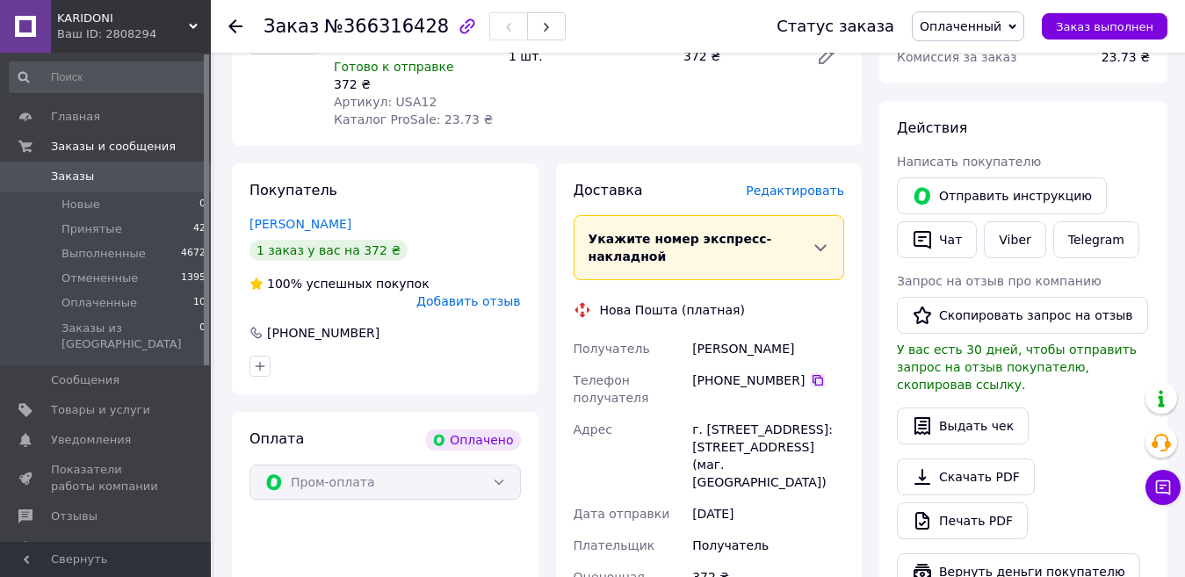
click at [811, 373] on icon at bounding box center [818, 380] width 14 height 14
drag, startPoint x: 739, startPoint y: 336, endPoint x: 698, endPoint y: 333, distance: 40.6
click at [682, 335] on div "Получатель Горбань Руслан Телефон получателя +380 63 691 41 93   Адрес г. Полта…" at bounding box center [709, 472] width 278 height 278
copy div "Получатель Горбань"
drag, startPoint x: 789, startPoint y: 333, endPoint x: 741, endPoint y: 328, distance: 47.6
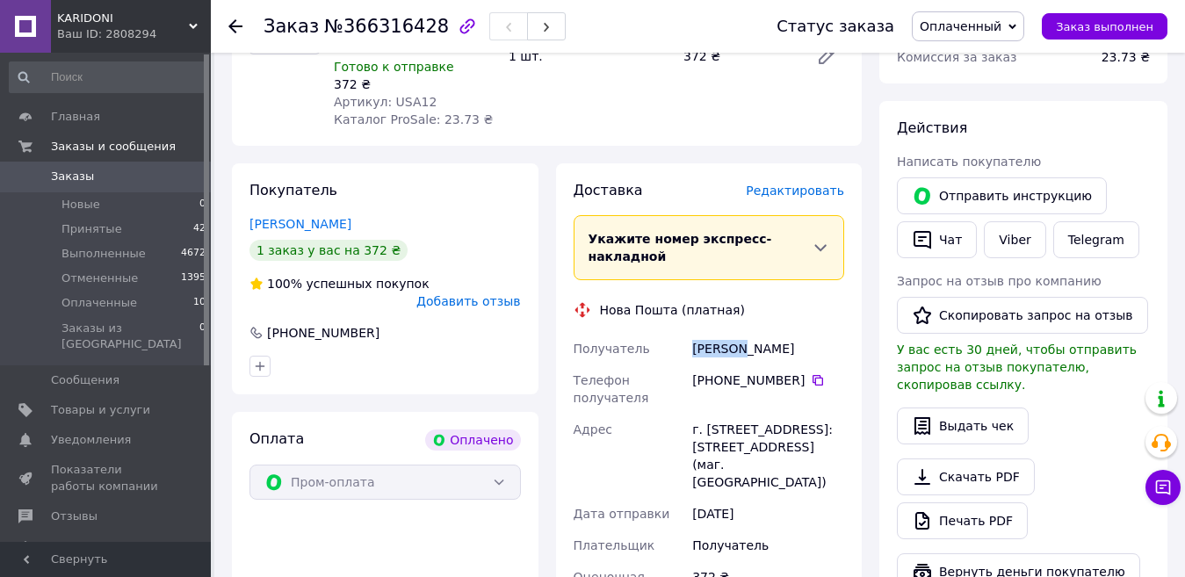
click at [741, 333] on div "Горбань Руслан" at bounding box center [768, 349] width 159 height 32
copy div "Руслан"
drag, startPoint x: 798, startPoint y: 430, endPoint x: 822, endPoint y: 430, distance: 23.7
click at [822, 430] on div "г. Полтава (Полтавская обл.), Почтомат №5327: ул. Великотырновская, 39а (маг. А…" at bounding box center [768, 456] width 159 height 84
copy div "5327"
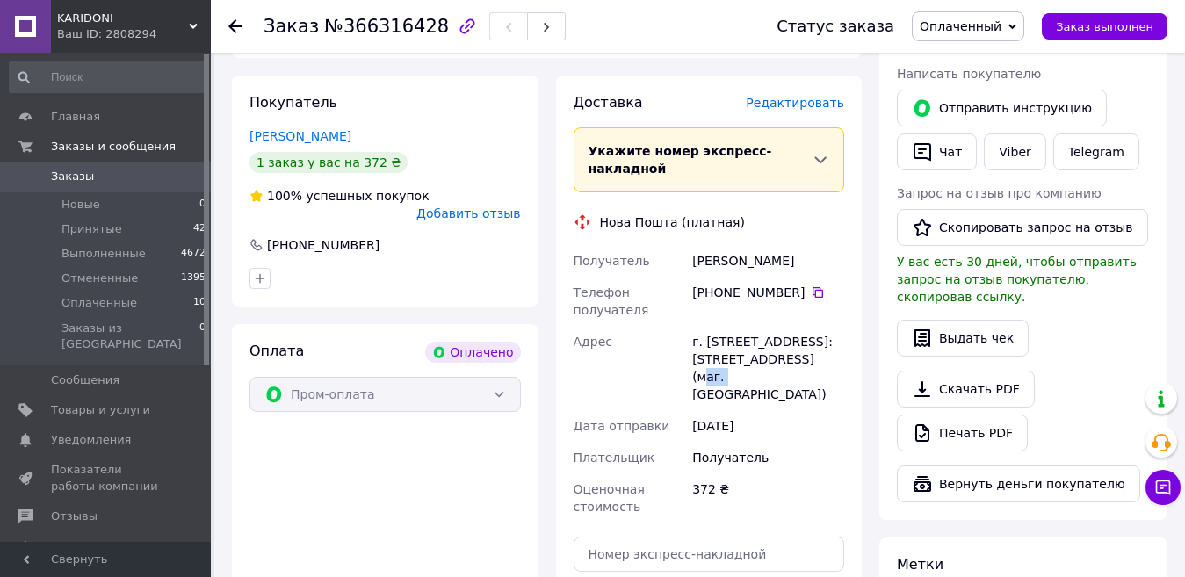
scroll to position [615, 0]
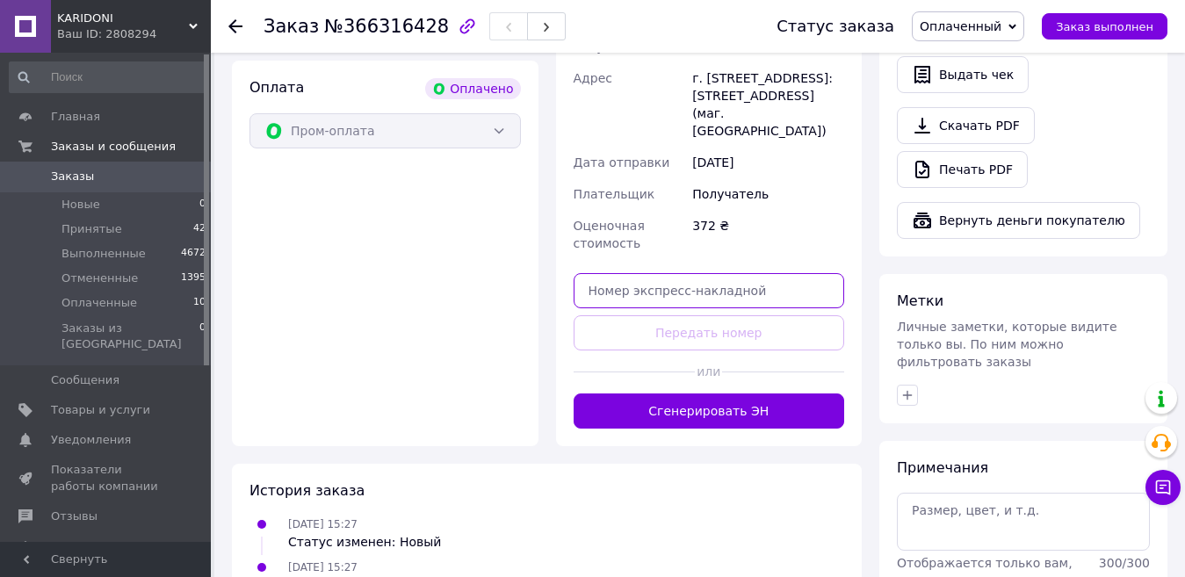
paste input "20451269176616"
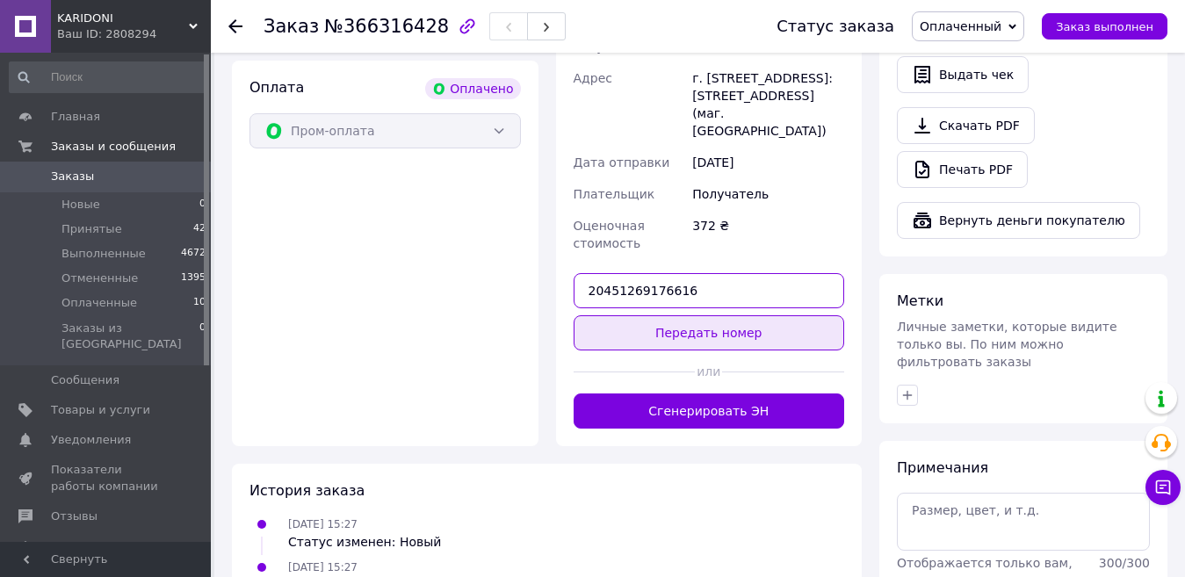
type input "20451269176616"
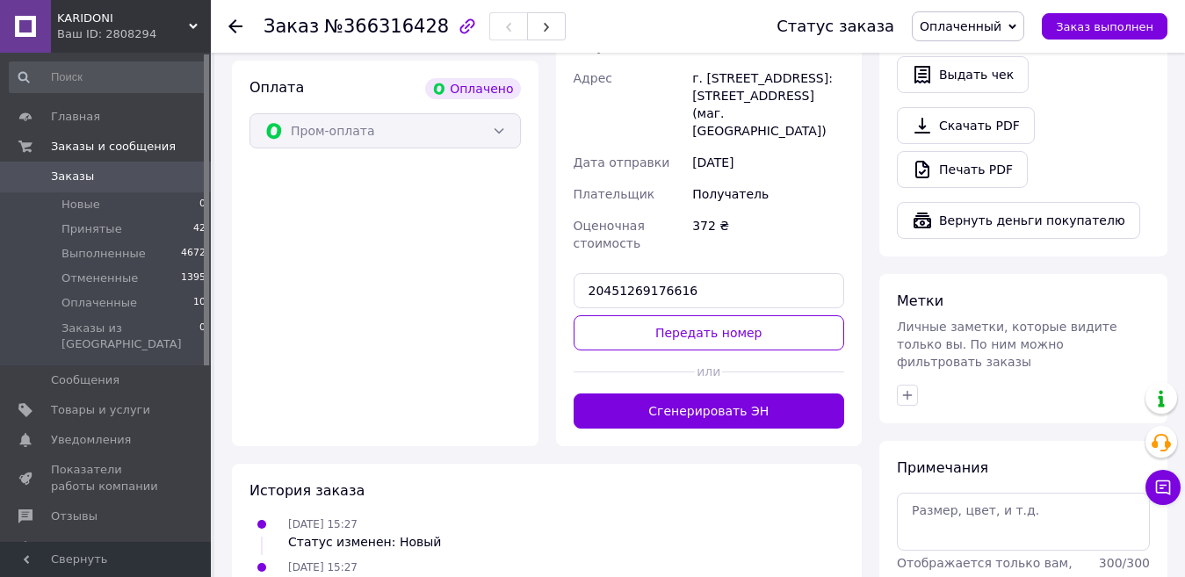
click at [704, 315] on button "Передать номер" at bounding box center [709, 332] width 271 height 35
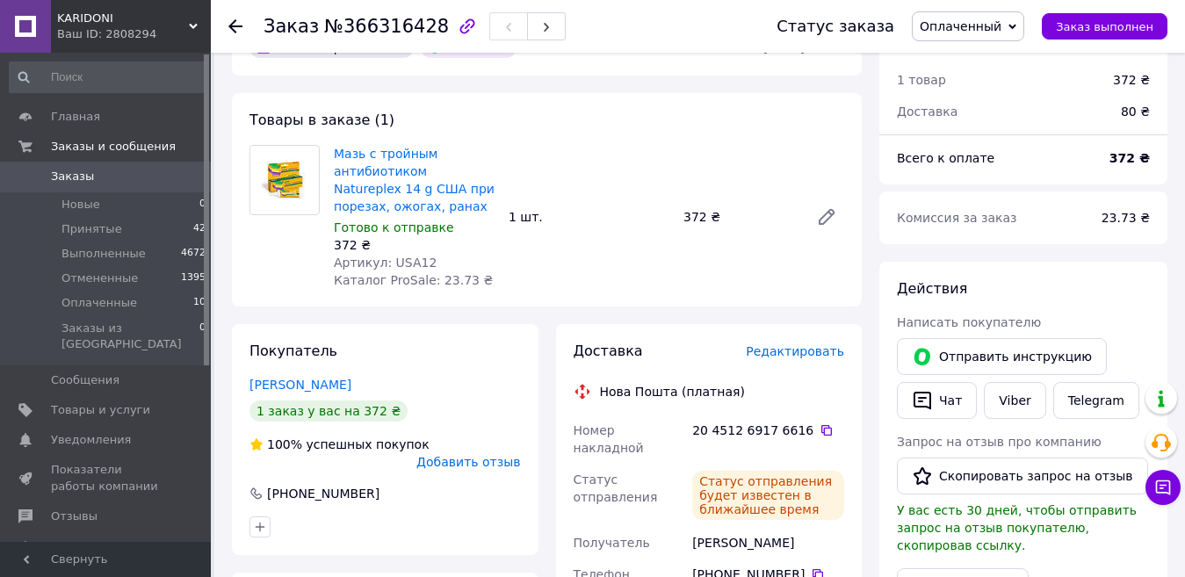
scroll to position [0, 0]
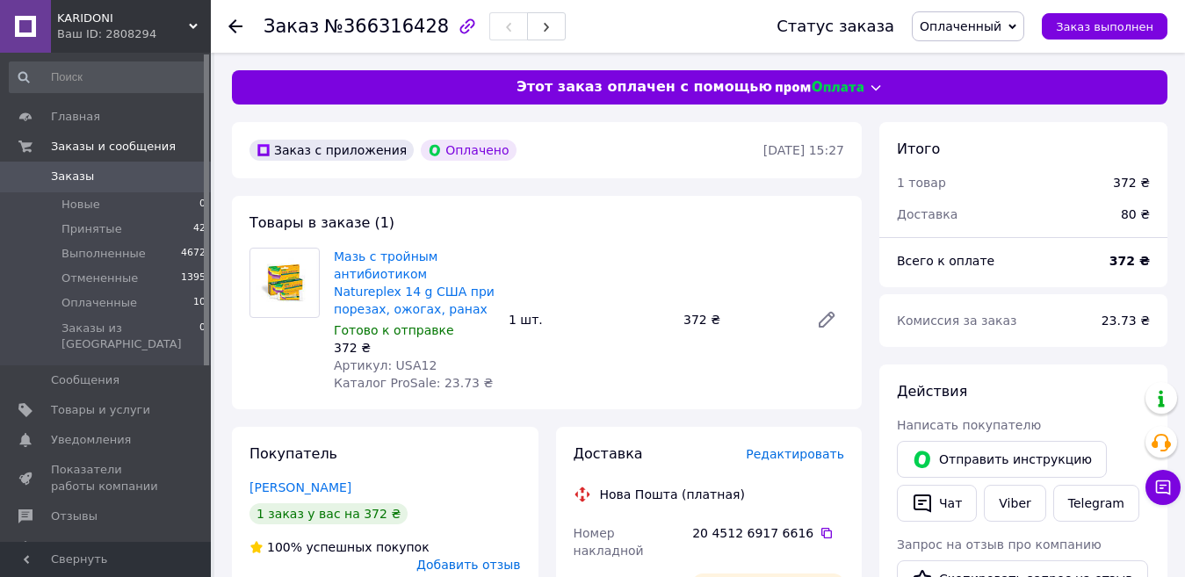
click at [229, 24] on icon at bounding box center [235, 26] width 14 height 14
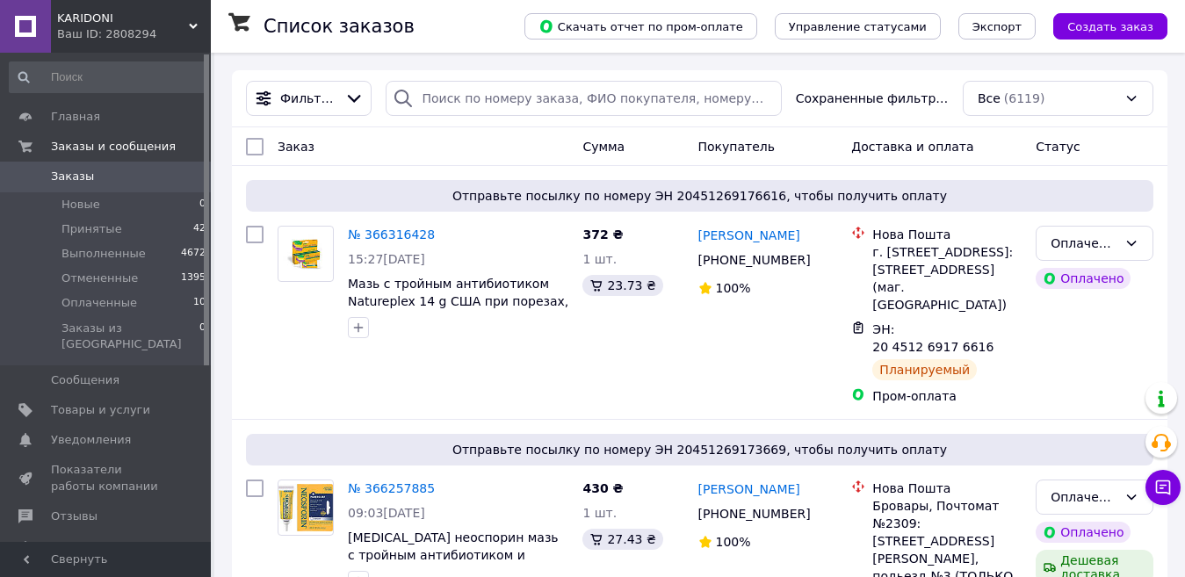
click at [171, 31] on div "Ваш ID: 2808294" at bounding box center [134, 34] width 154 height 16
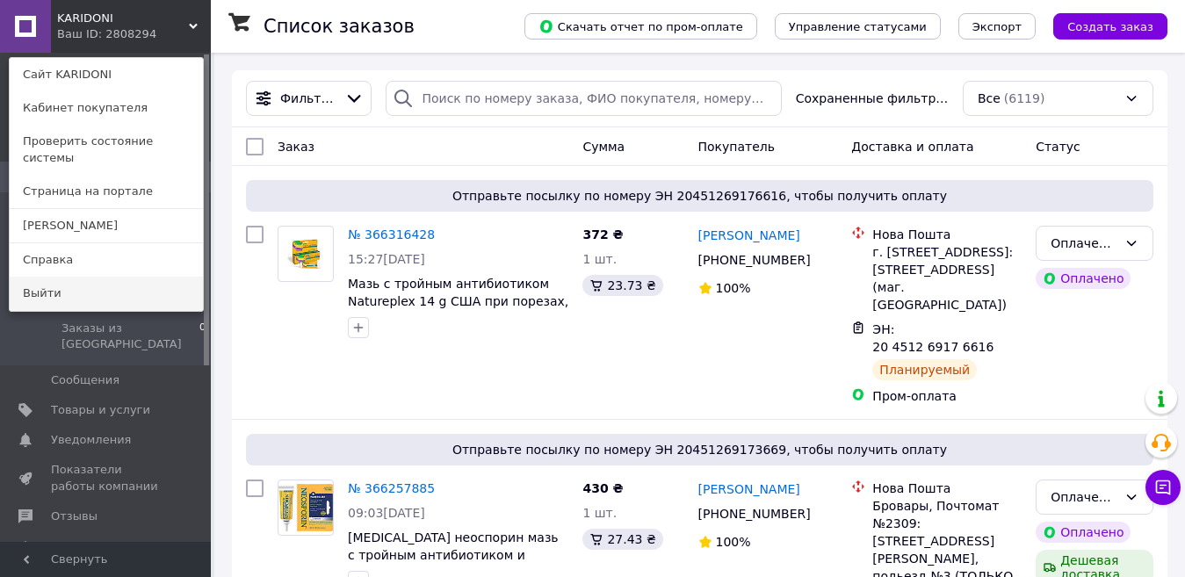
click at [94, 281] on link "Выйти" at bounding box center [106, 293] width 193 height 33
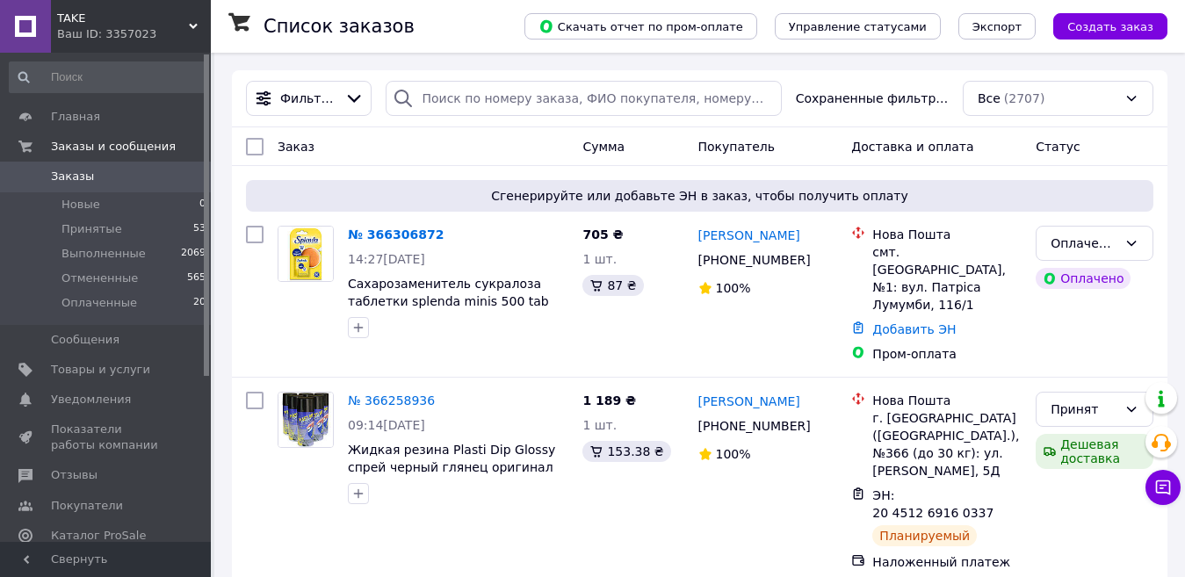
click at [372, 235] on link "№ 366306872" at bounding box center [396, 234] width 96 height 14
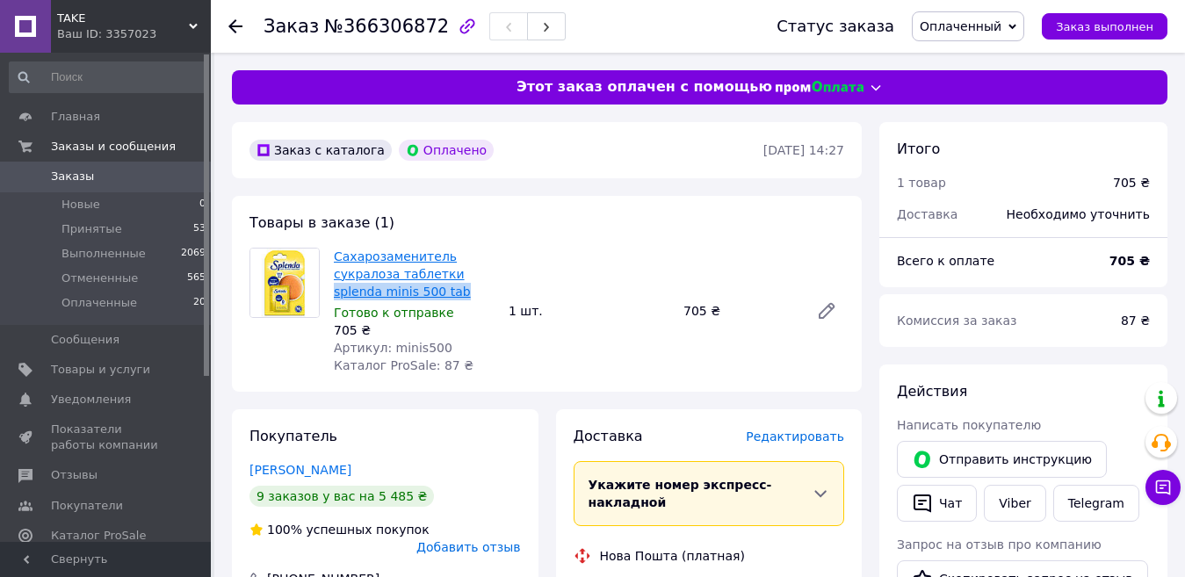
drag, startPoint x: 435, startPoint y: 295, endPoint x: 447, endPoint y: 278, distance: 21.4
click at [447, 278] on span "Сахарозаменитель сукралоза таблетки splenda minis 500 tab" at bounding box center [414, 274] width 161 height 53
copy link "splenda minis 500 tab"
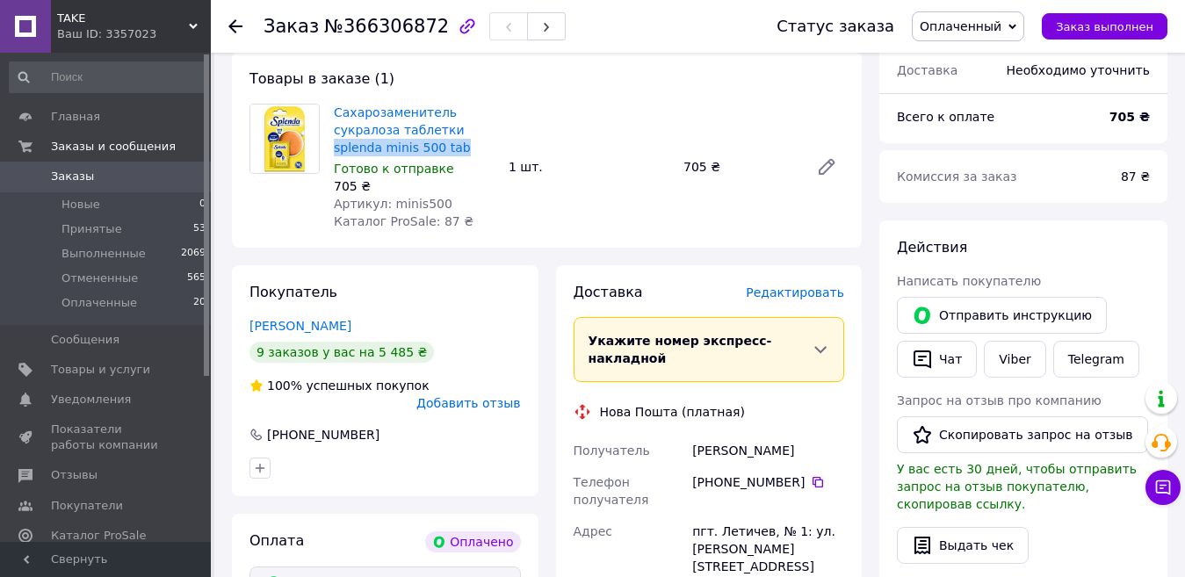
scroll to position [439, 0]
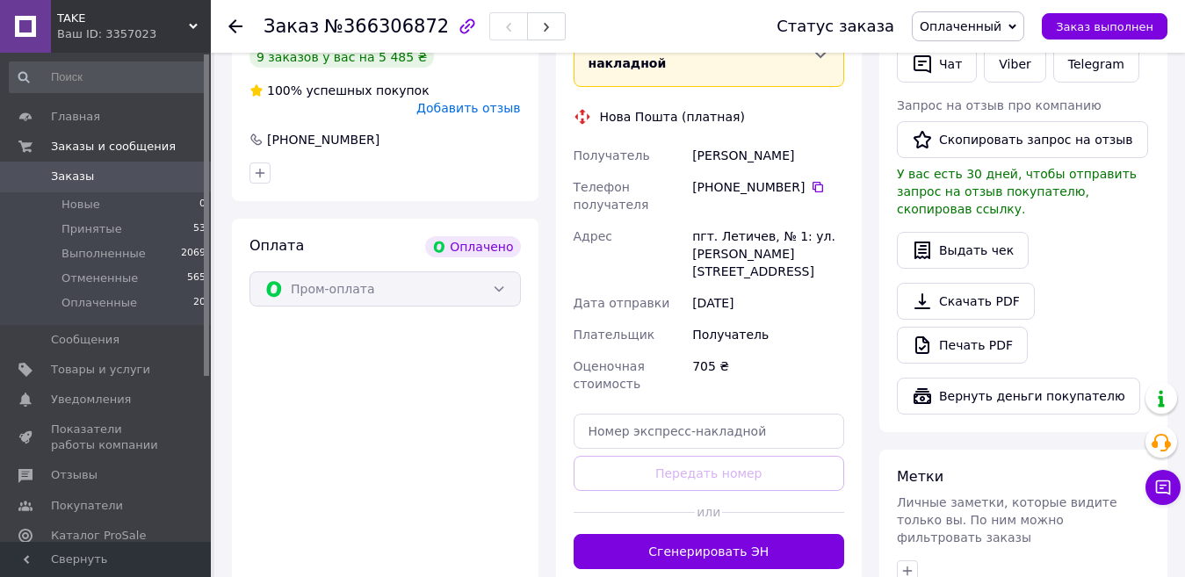
drag, startPoint x: 714, startPoint y: 166, endPoint x: 791, endPoint y: 171, distance: 77.5
click at [791, 178] on div "[PHONE_NUMBER]" at bounding box center [768, 187] width 152 height 18
copy div "0 67 244 00 71"
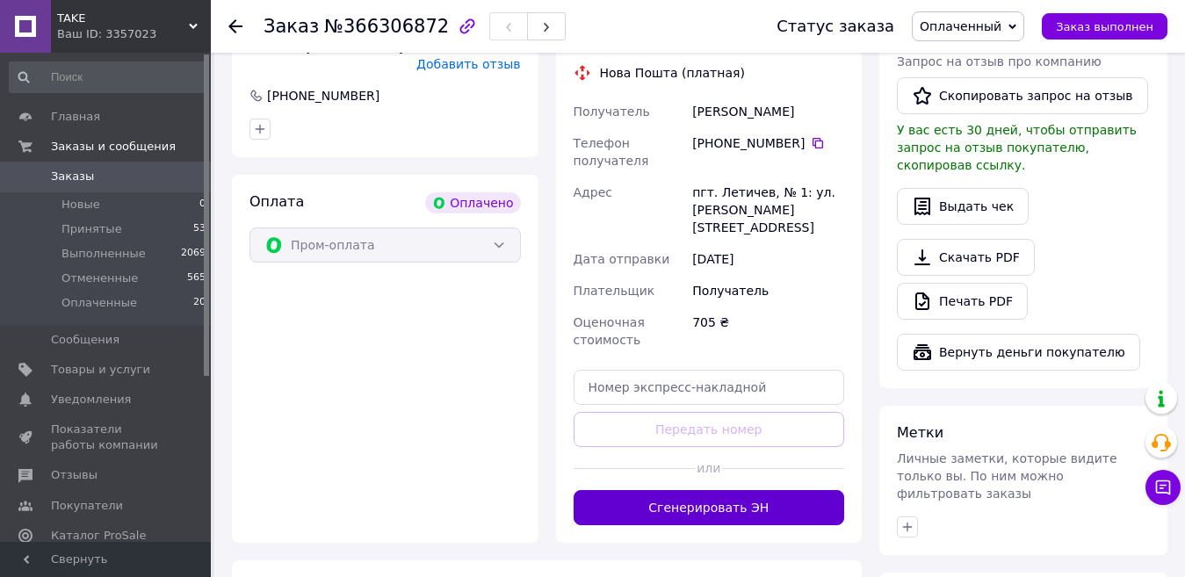
scroll to position [527, 0]
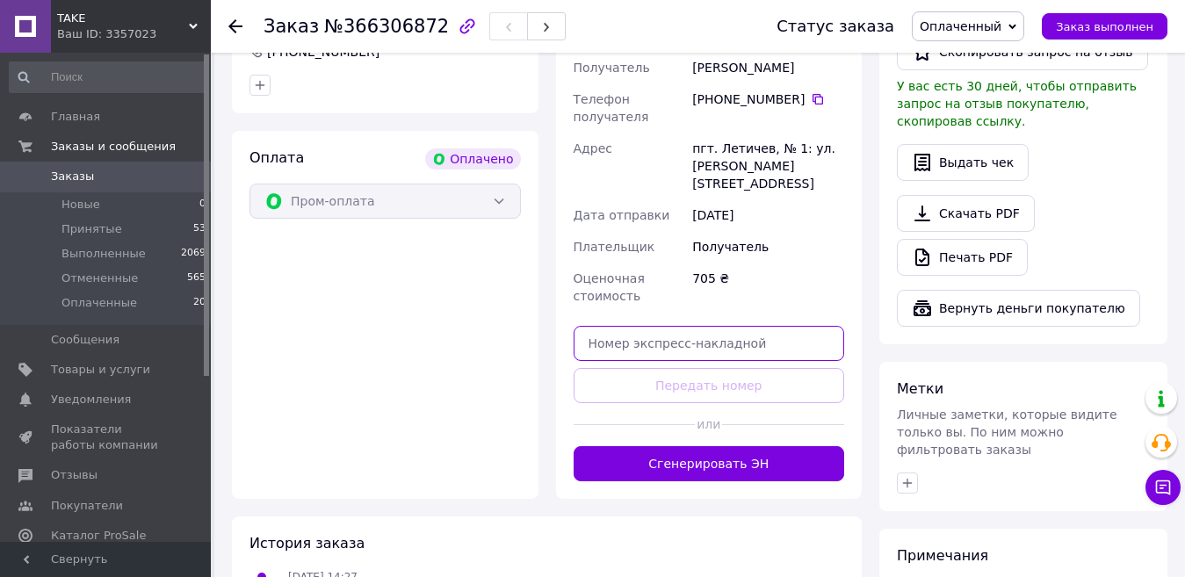
paste input "20451269179508"
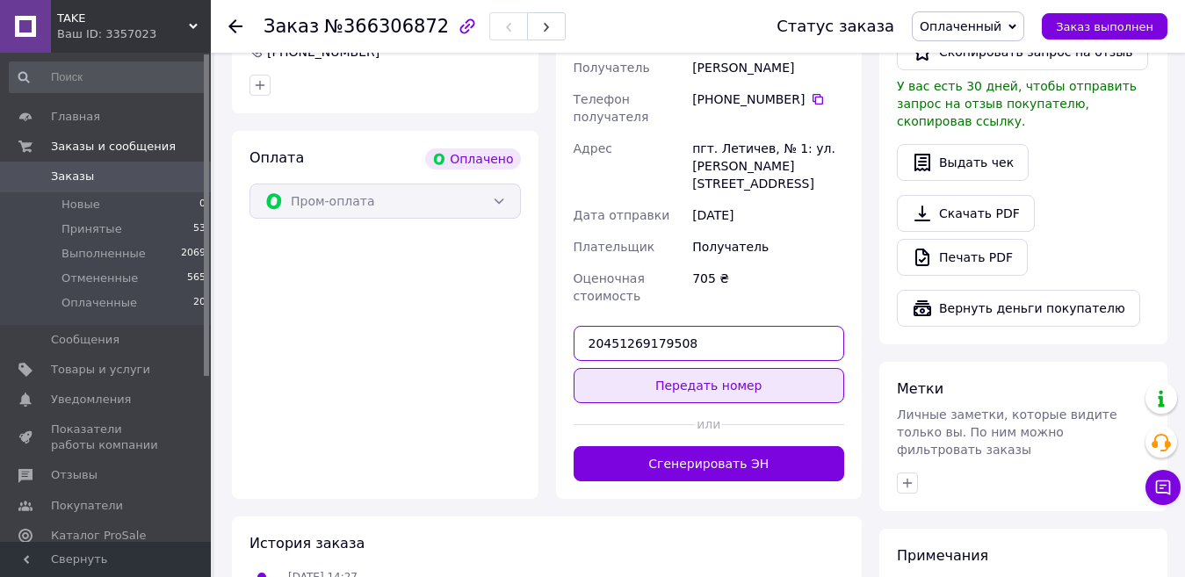
type input "20451269179508"
click at [666, 368] on button "Передать номер" at bounding box center [709, 385] width 271 height 35
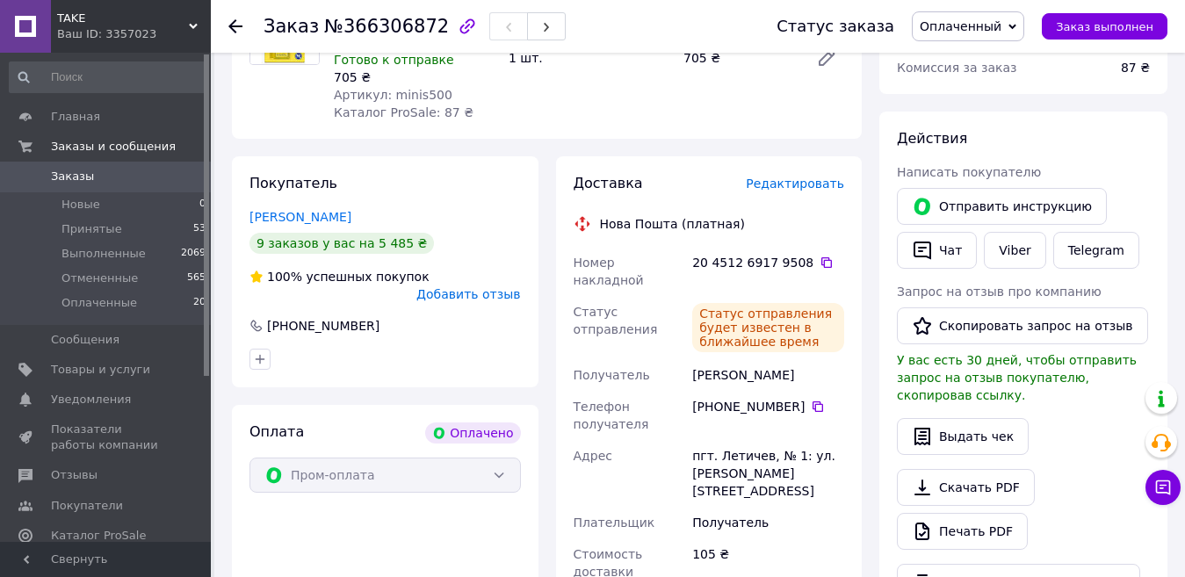
scroll to position [88, 0]
